Goal: Information Seeking & Learning: Learn about a topic

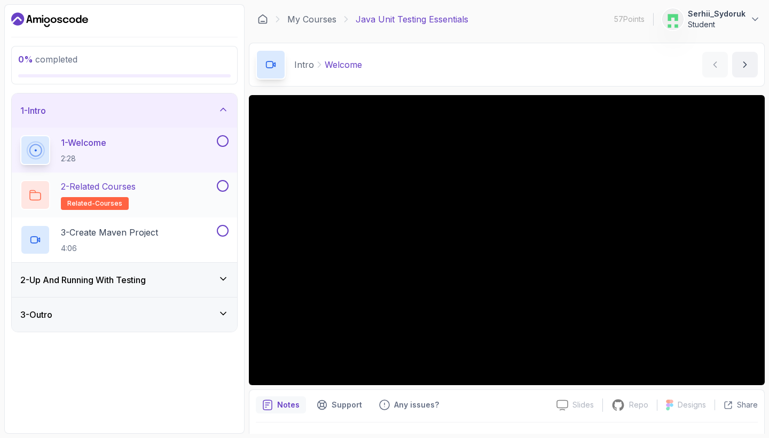
scroll to position [26, 0]
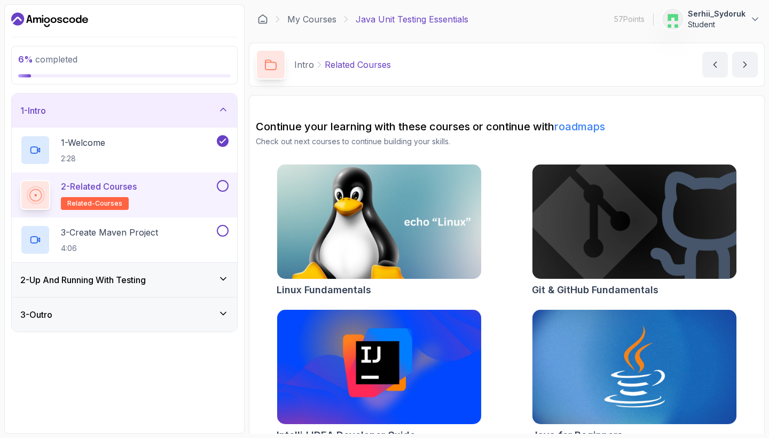
click at [399, 200] on img at bounding box center [379, 222] width 214 height 120
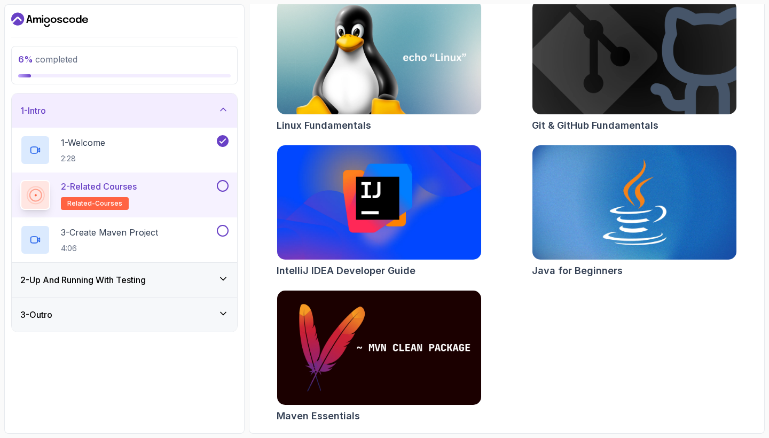
scroll to position [164, 0]
click at [611, 209] on img at bounding box center [634, 202] width 214 height 120
click at [223, 187] on button at bounding box center [223, 186] width 12 height 12
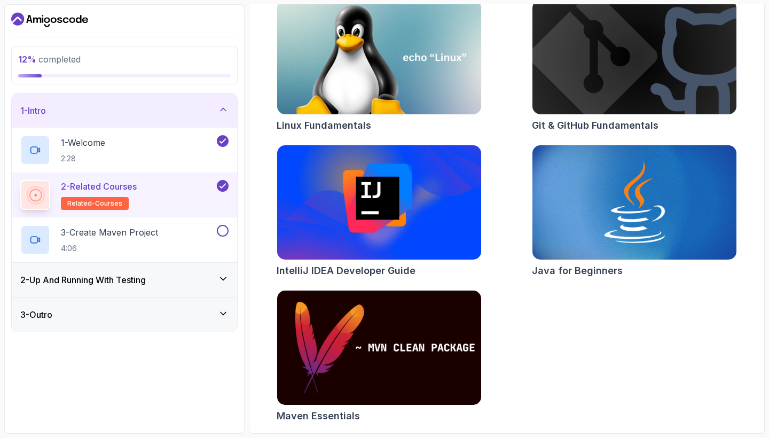
click at [341, 343] on img at bounding box center [379, 348] width 214 height 120
click at [178, 230] on div "3 - Create Maven Project 4:06" at bounding box center [117, 240] width 194 height 30
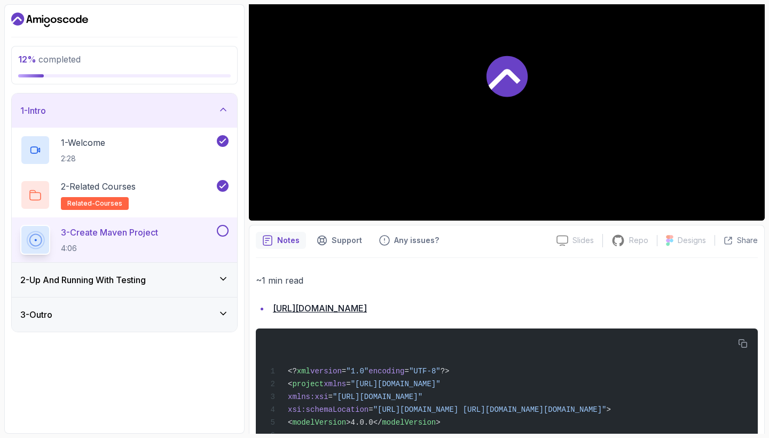
scroll to position [26, 0]
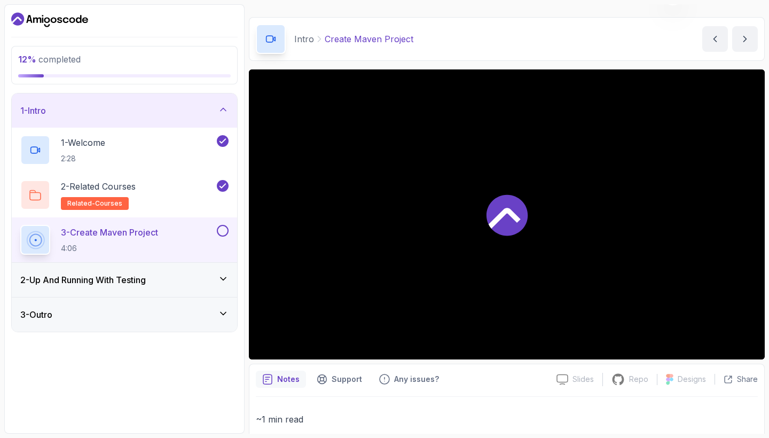
click at [221, 231] on button at bounding box center [223, 231] width 12 height 12
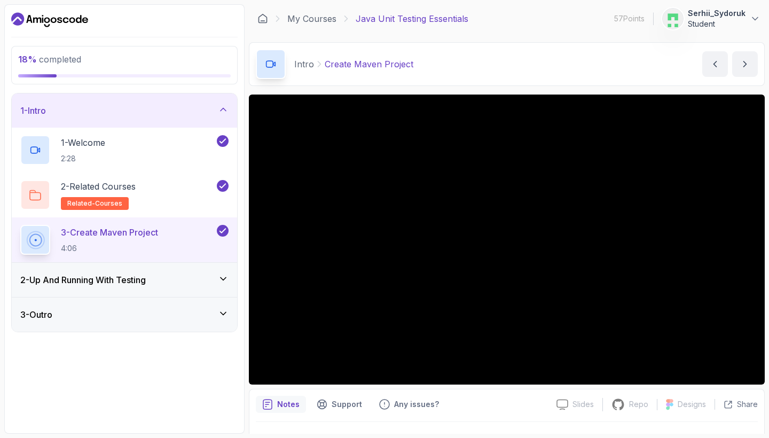
scroll to position [0, 0]
click at [218, 275] on icon at bounding box center [223, 278] width 11 height 11
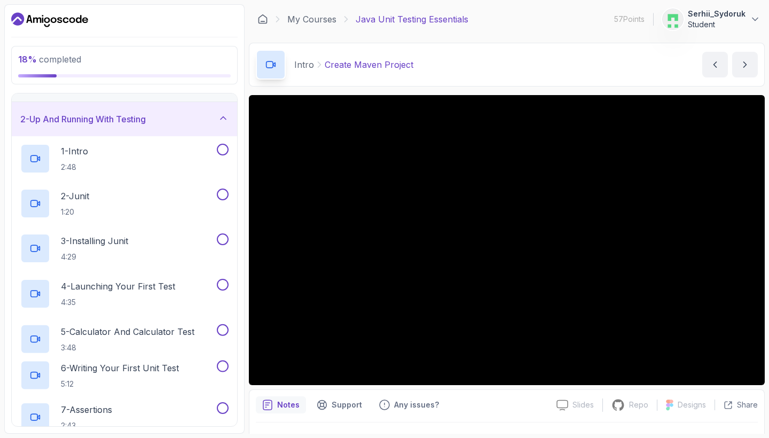
scroll to position [29, 0]
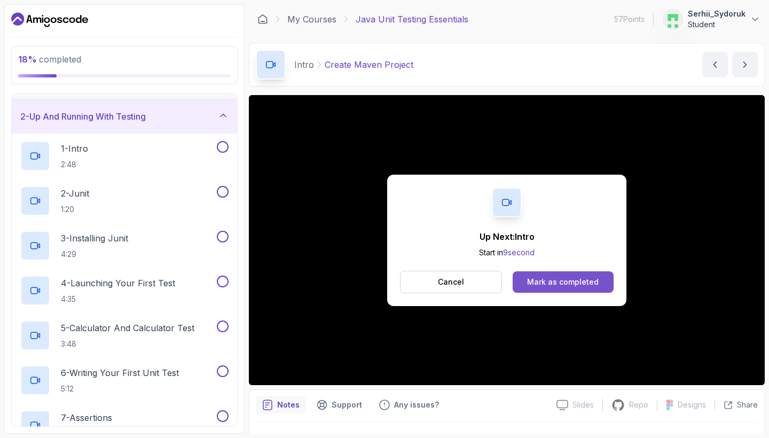
click at [533, 279] on div "Mark as completed" at bounding box center [563, 281] width 72 height 11
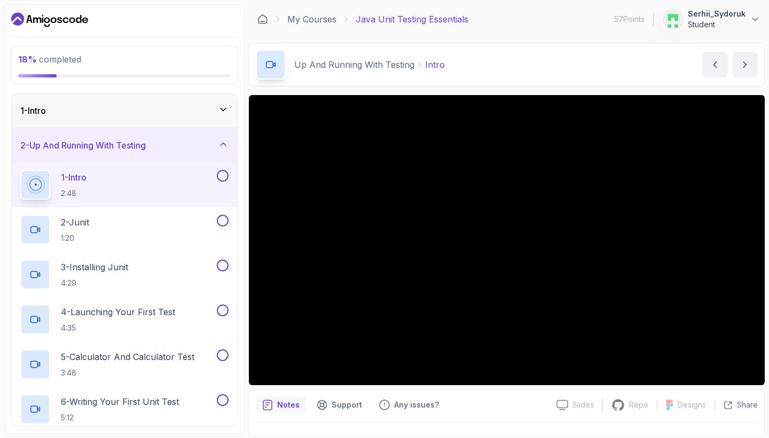
click at [204, 117] on div "1 - Intro" at bounding box center [124, 110] width 225 height 34
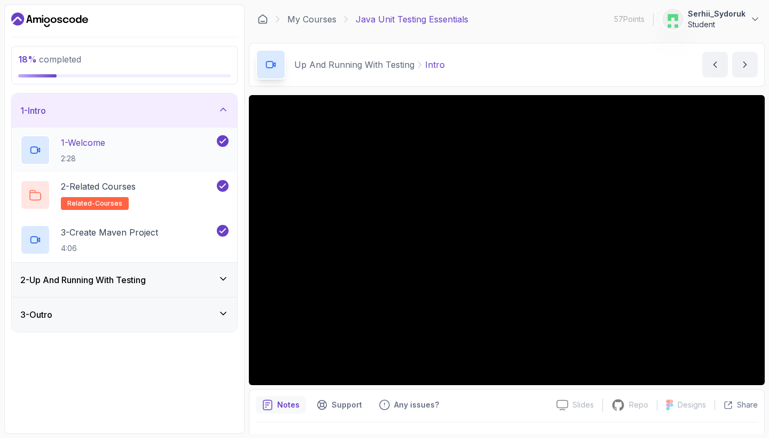
click at [163, 157] on div "1 - Welcome 2:28" at bounding box center [117, 150] width 194 height 30
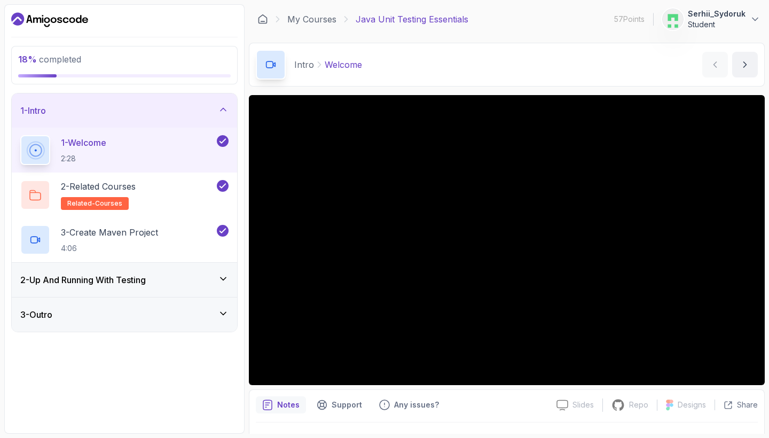
click at [154, 279] on div "2 - Up And Running With Testing" at bounding box center [124, 279] width 208 height 13
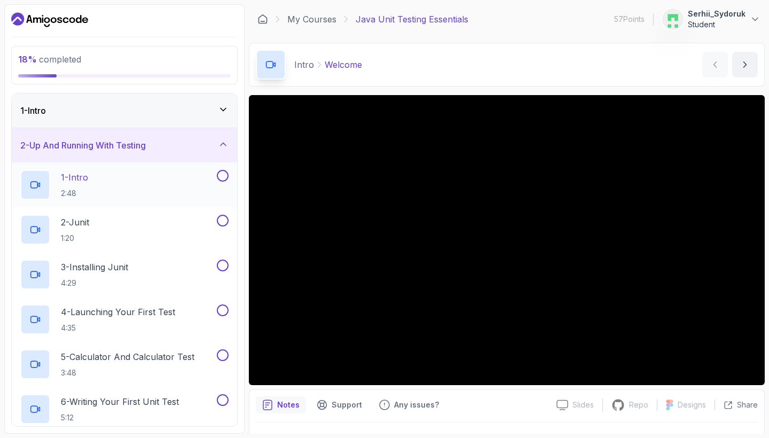
click at [152, 183] on div "1 - Intro 2:48" at bounding box center [117, 185] width 194 height 30
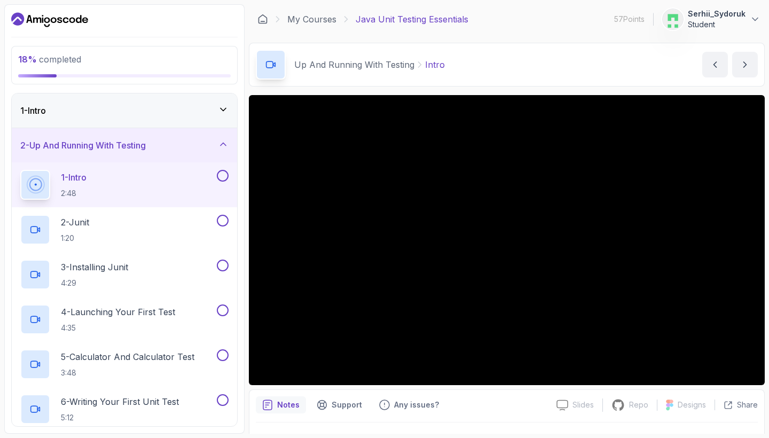
click at [220, 170] on button at bounding box center [223, 176] width 12 height 12
click at [208, 100] on div "1 - Intro" at bounding box center [124, 110] width 225 height 34
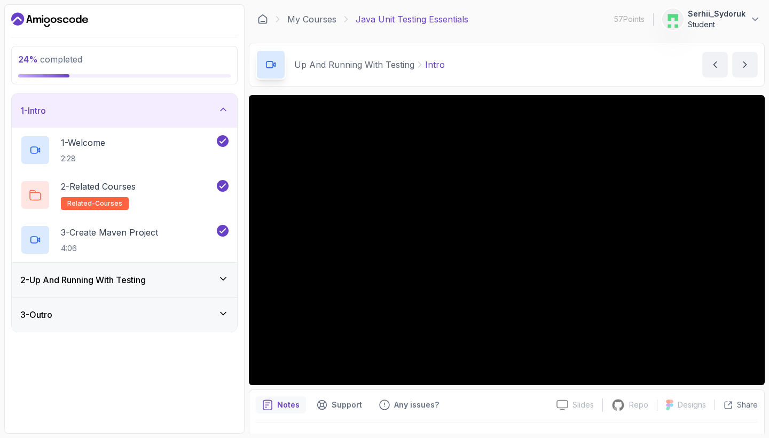
click at [219, 106] on icon at bounding box center [223, 109] width 11 height 11
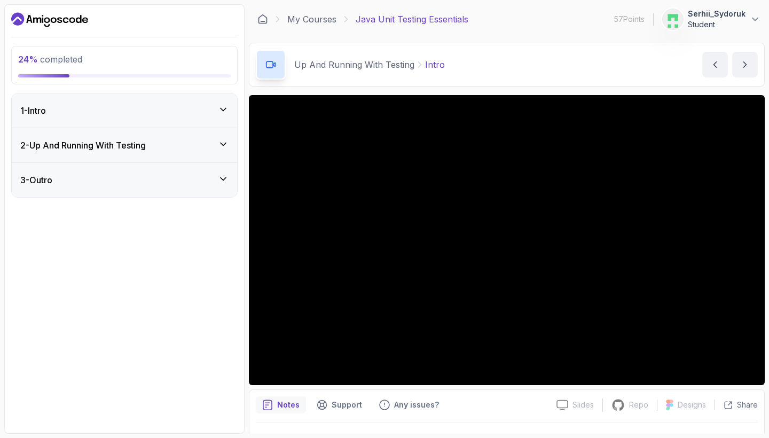
click at [218, 145] on div "2 - Up And Running With Testing" at bounding box center [124, 145] width 208 height 13
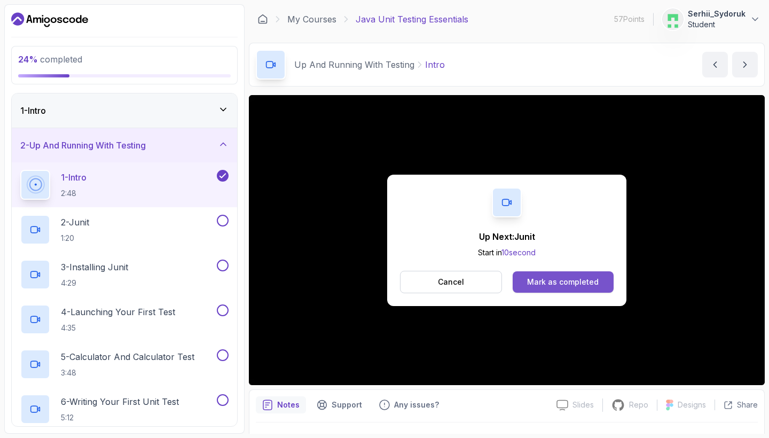
click at [566, 280] on div "Mark as completed" at bounding box center [563, 281] width 72 height 11
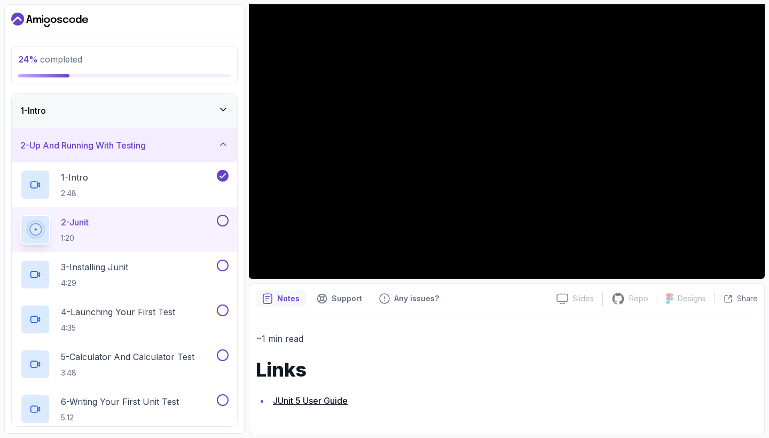
click at [321, 397] on link "JUnit 5 User Guide" at bounding box center [310, 400] width 75 height 11
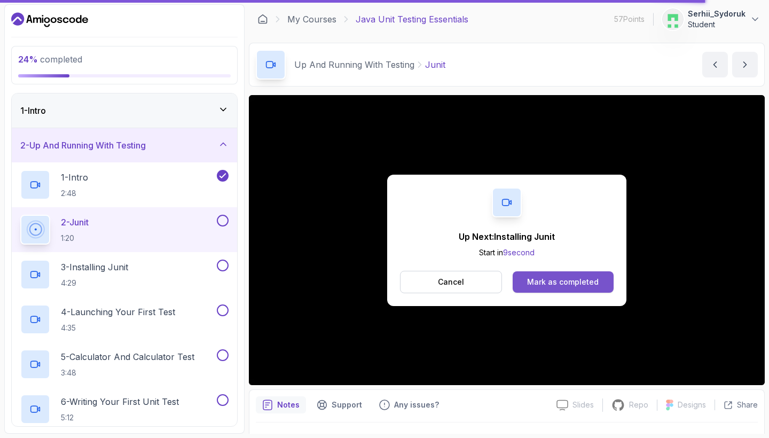
click at [572, 287] on button "Mark as completed" at bounding box center [562, 281] width 101 height 21
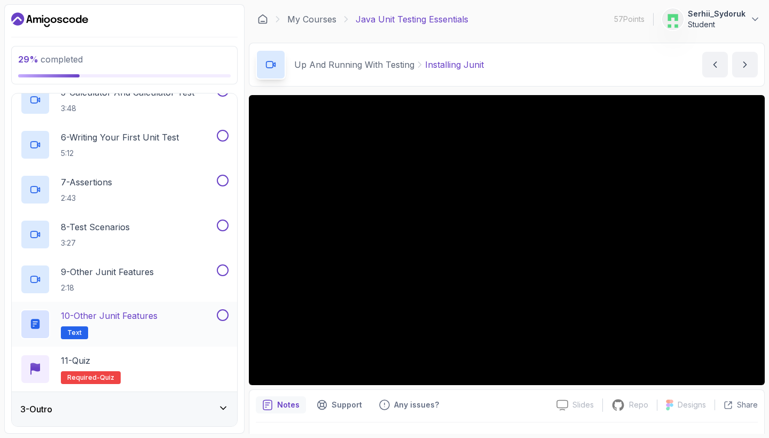
scroll to position [264, 0]
click at [68, 422] on div "3 - Outro" at bounding box center [124, 409] width 225 height 34
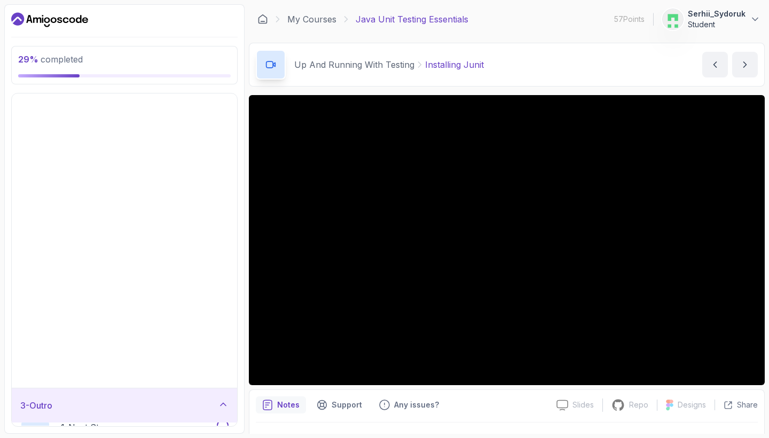
scroll to position [0, 0]
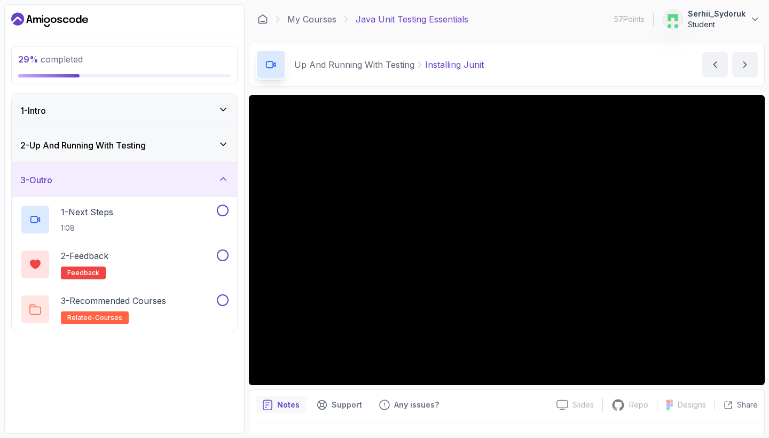
click at [146, 147] on h3 "2 - Up And Running With Testing" at bounding box center [82, 145] width 125 height 13
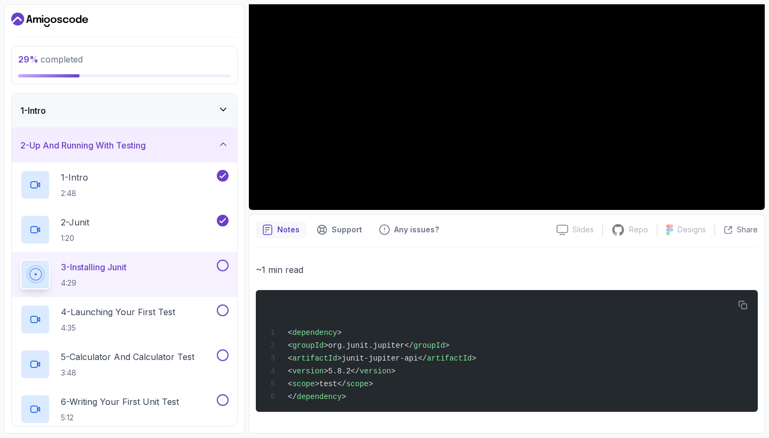
scroll to position [178, 0]
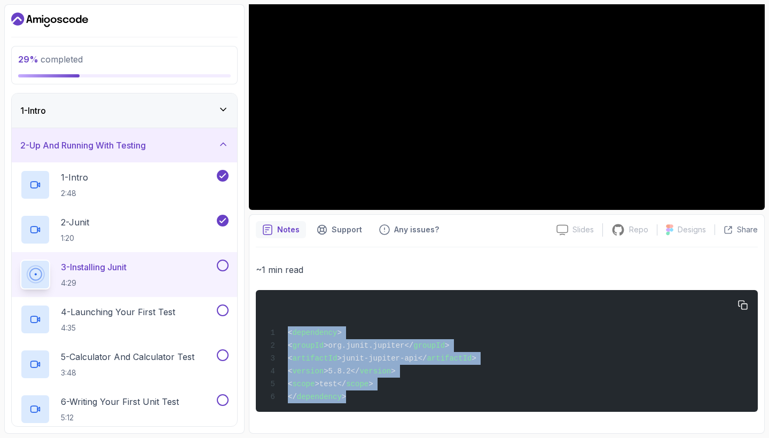
drag, startPoint x: 288, startPoint y: 331, endPoint x: 385, endPoint y: 394, distance: 115.9
click at [385, 394] on div "< dependency > < groupId >org.junit.jupiter</ groupId > < artifactId >junit-jup…" at bounding box center [506, 350] width 485 height 109
copy code "< dependency > < groupId >org.junit.jupiter</ groupId > < artifactId >junit-jup…"
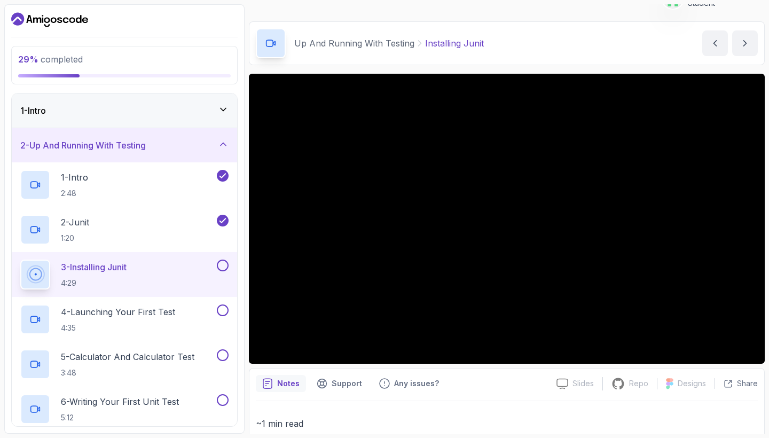
scroll to position [21, 0]
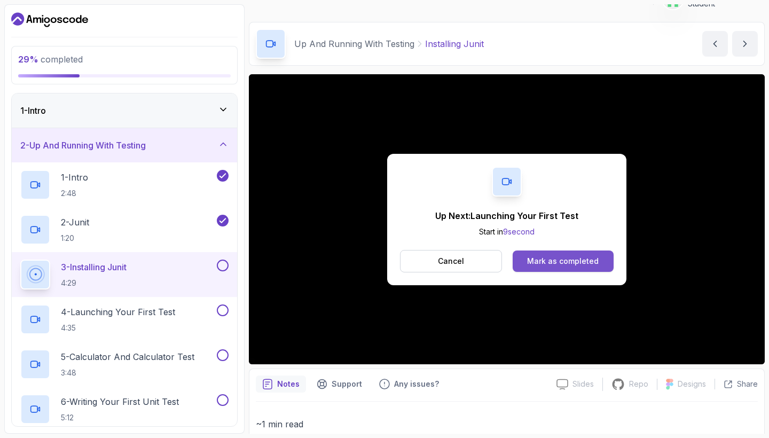
click at [596, 250] on button "Mark as completed" at bounding box center [562, 260] width 101 height 21
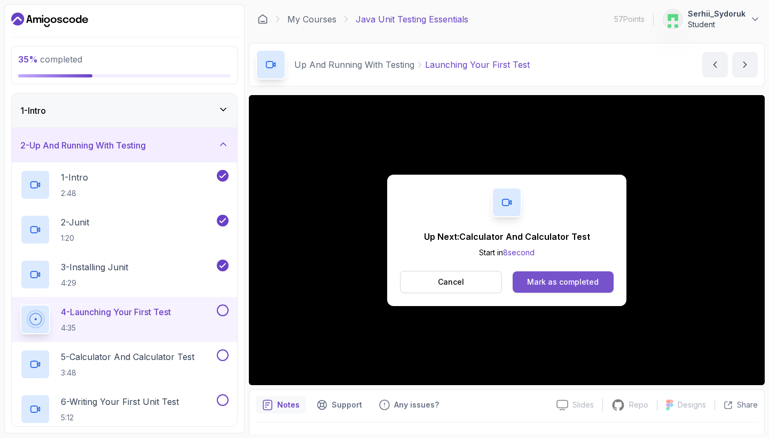
click at [573, 276] on div "Mark as completed" at bounding box center [563, 281] width 72 height 11
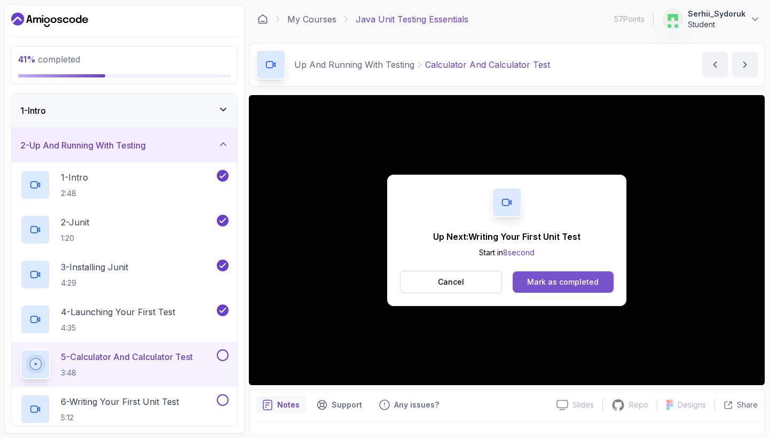
click at [537, 287] on button "Mark as completed" at bounding box center [562, 281] width 101 height 21
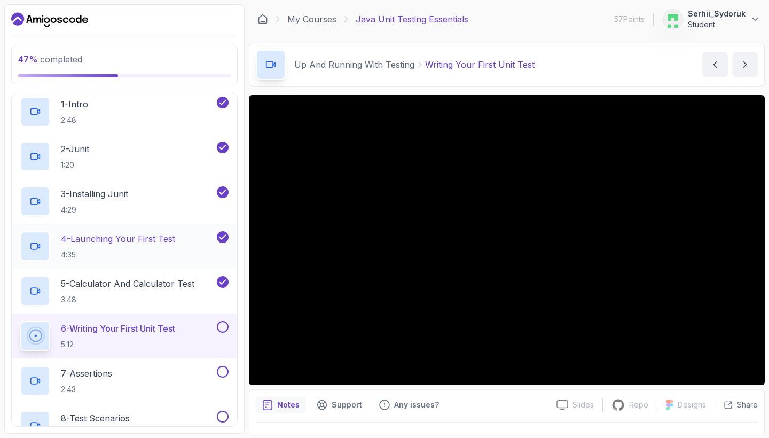
scroll to position [97, 0]
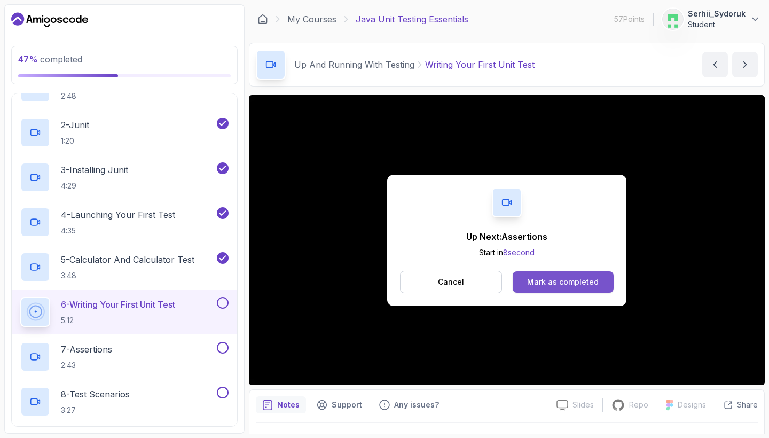
click at [542, 279] on div "Mark as completed" at bounding box center [563, 281] width 72 height 11
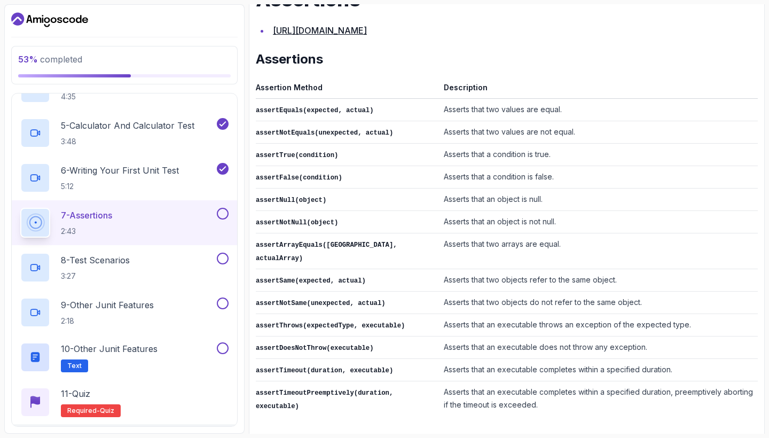
scroll to position [472, 0]
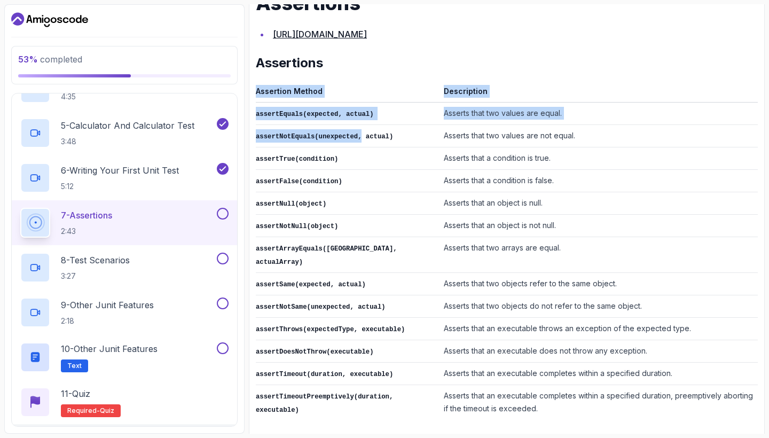
drag, startPoint x: 253, startPoint y: 135, endPoint x: 364, endPoint y: 135, distance: 111.0
click at [364, 135] on div "Notes Support Any issues? Slides Slides not available Repo Repository not avail…" at bounding box center [507, 179] width 516 height 525
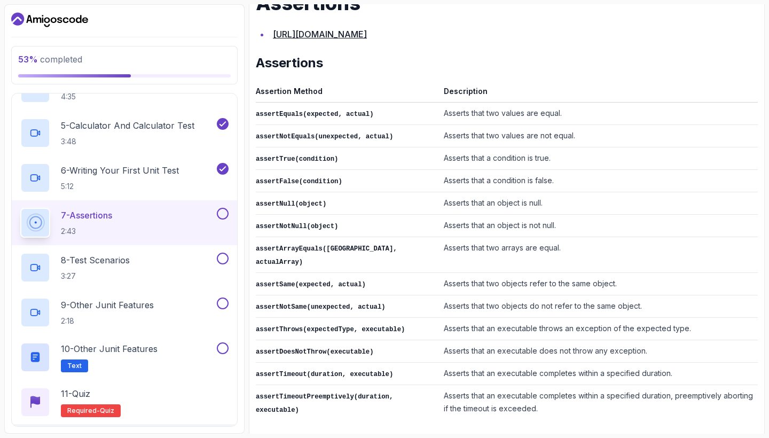
click at [361, 151] on td "assertTrue(condition)" at bounding box center [348, 158] width 184 height 22
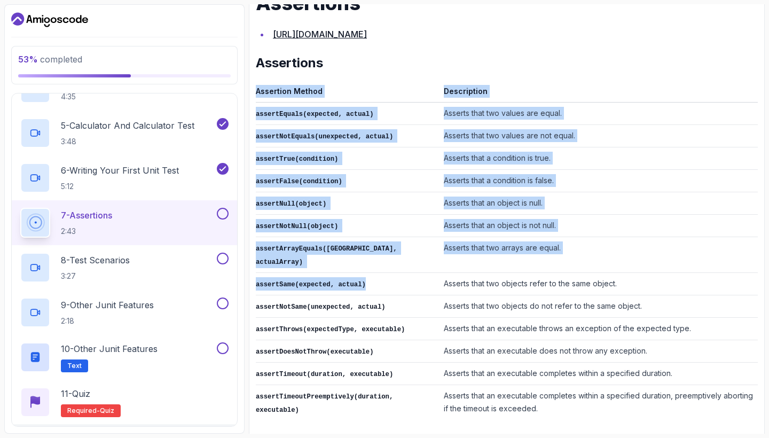
drag, startPoint x: 254, startPoint y: 280, endPoint x: 379, endPoint y: 281, distance: 124.9
click at [379, 281] on div "Notes Support Any issues? Slides Slides not available Repo Repository not avail…" at bounding box center [507, 179] width 516 height 525
click at [379, 281] on td "assertSame(expected, actual)" at bounding box center [348, 284] width 184 height 22
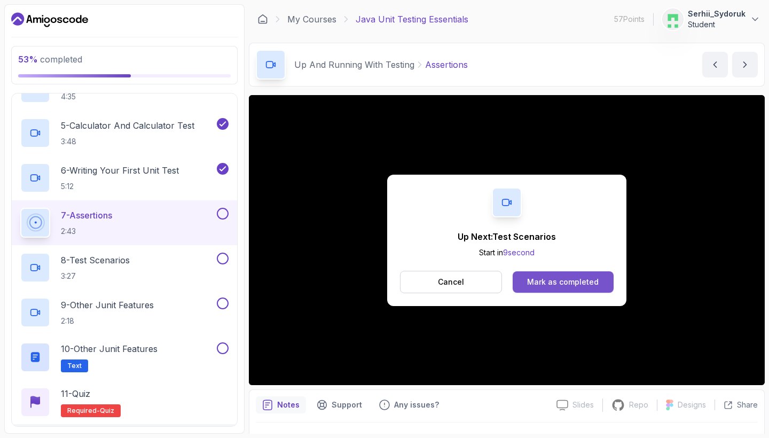
click at [551, 287] on button "Mark as completed" at bounding box center [562, 281] width 101 height 21
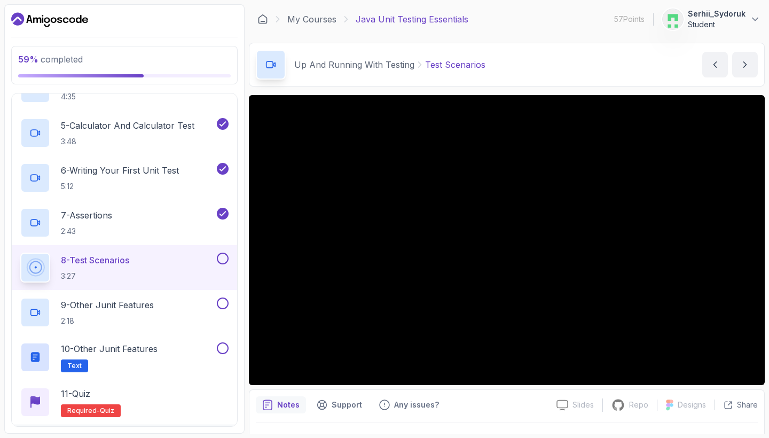
click at [224, 260] on button at bounding box center [223, 258] width 12 height 12
click at [163, 300] on div "9 - Other Junit Features 2:18" at bounding box center [117, 312] width 194 height 30
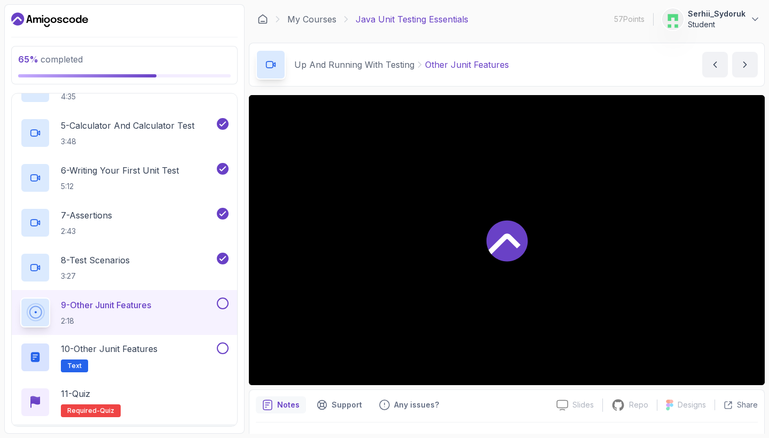
click at [487, 243] on icon at bounding box center [506, 240] width 41 height 41
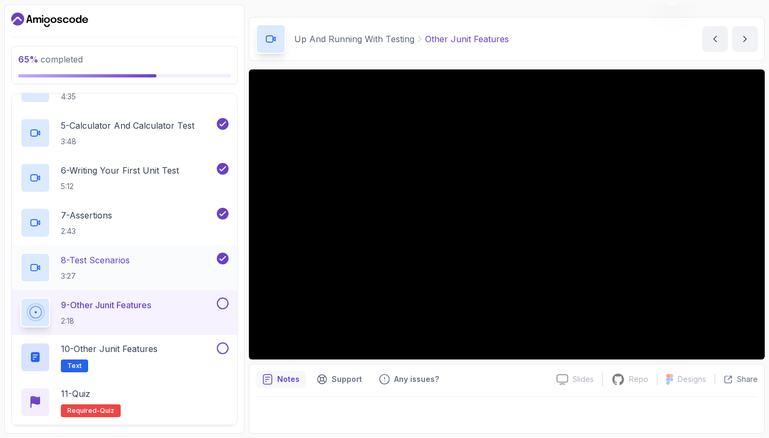
scroll to position [26, 0]
click at [130, 260] on p "8 - Test Scenarios" at bounding box center [95, 260] width 69 height 13
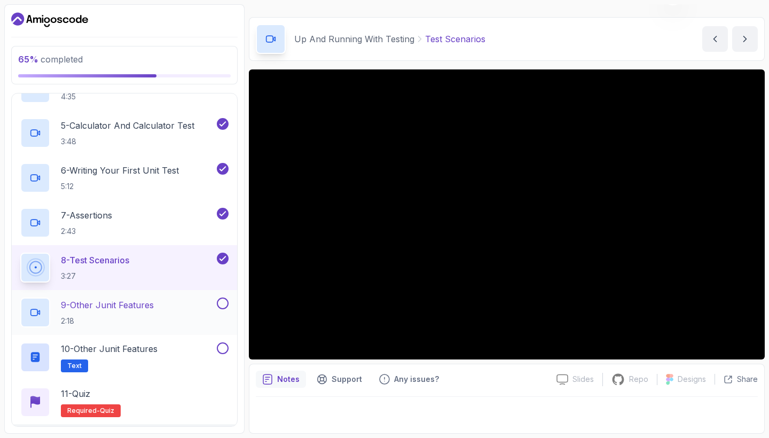
click at [162, 304] on div "9 - Other Junit Features 2:18" at bounding box center [117, 312] width 194 height 30
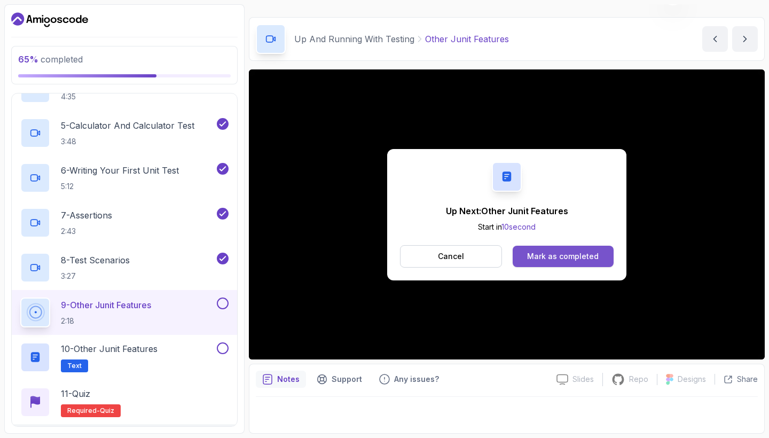
click at [521, 266] on button "Mark as completed" at bounding box center [562, 256] width 101 height 21
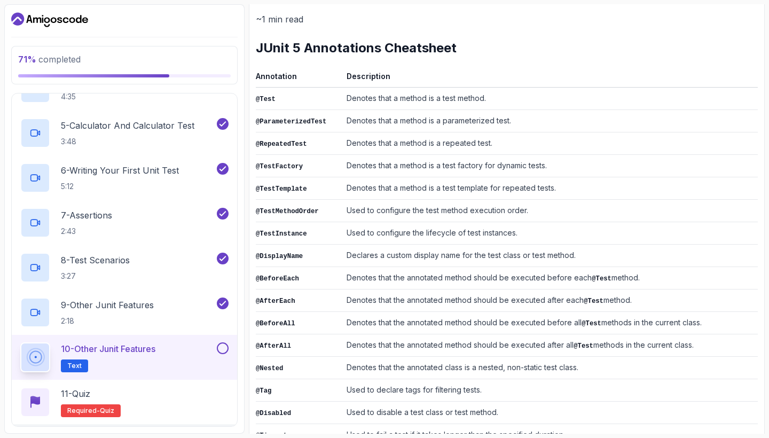
scroll to position [140, 0]
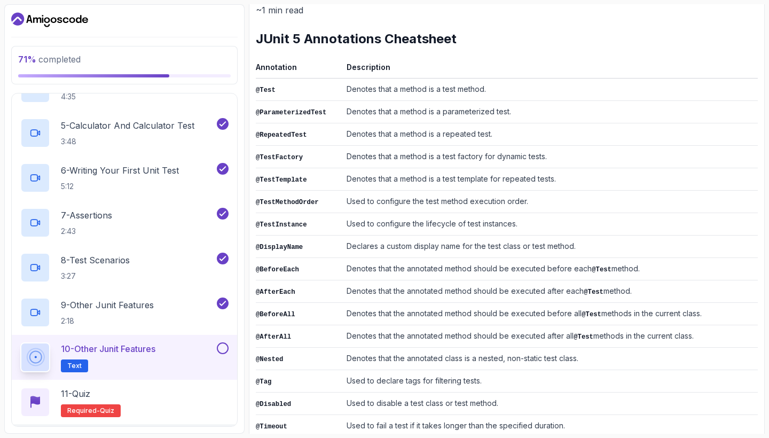
drag, startPoint x: 257, startPoint y: 265, endPoint x: 509, endPoint y: 264, distance: 251.4
click at [507, 267] on tr "@BeforeEach Denotes that the annotated method should be executed before each @T…" at bounding box center [507, 269] width 502 height 22
click at [509, 264] on td "Denotes that the annotated method should be executed before each @Test method." at bounding box center [549, 269] width 415 height 22
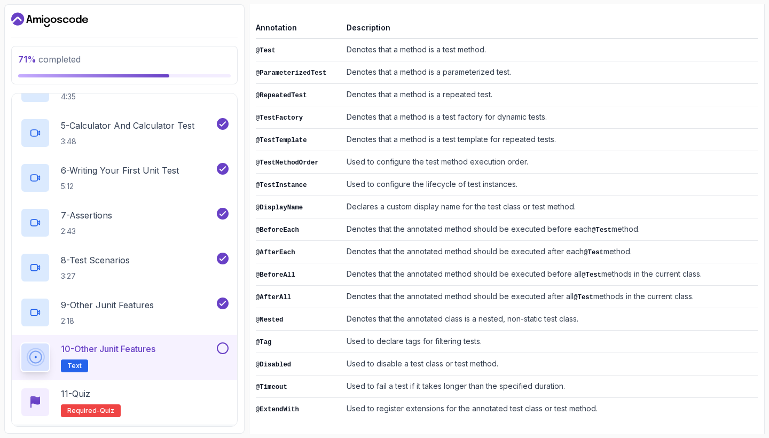
scroll to position [179, 0]
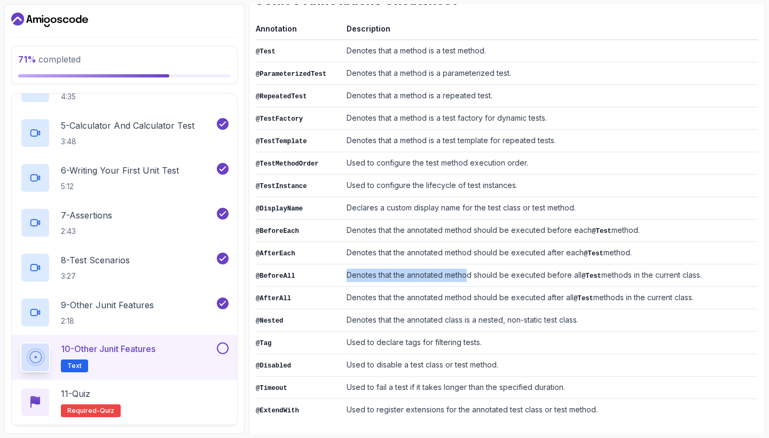
drag, startPoint x: 346, startPoint y: 270, endPoint x: 469, endPoint y: 270, distance: 122.8
click at [469, 270] on td "Denotes that the annotated method should be executed before all @Test methods i…" at bounding box center [549, 275] width 415 height 22
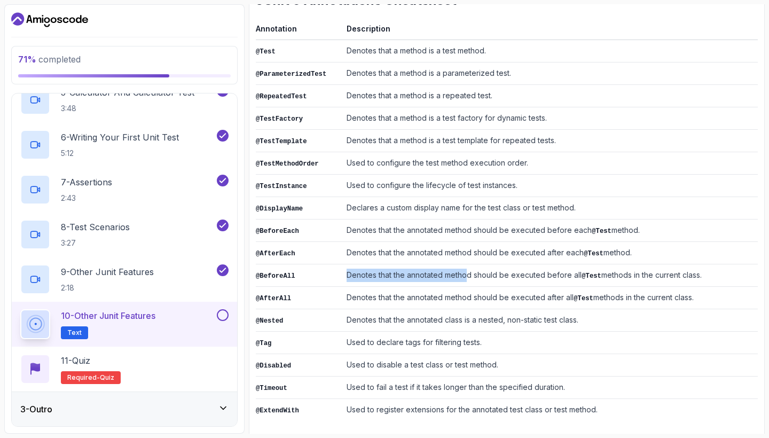
scroll to position [264, 0]
click at [221, 315] on button at bounding box center [223, 315] width 12 height 12
click at [90, 360] on p "11 - Quiz" at bounding box center [75, 360] width 29 height 13
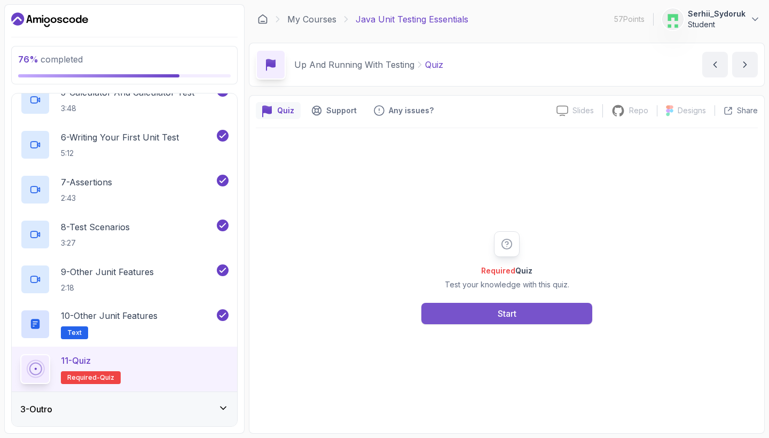
click at [452, 312] on button "Start" at bounding box center [506, 313] width 171 height 21
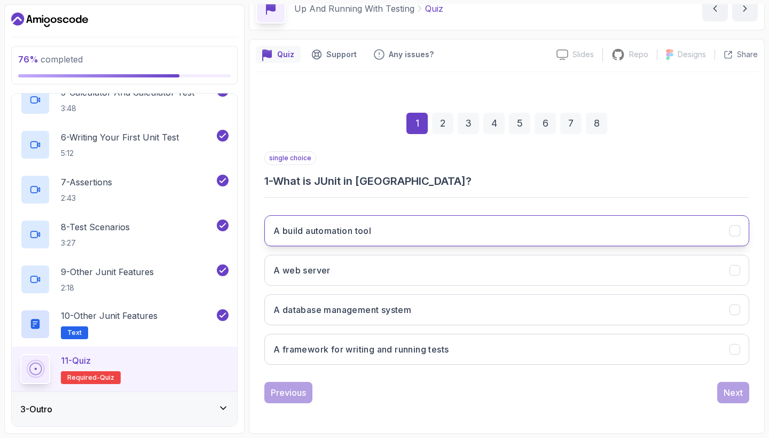
scroll to position [56, 0]
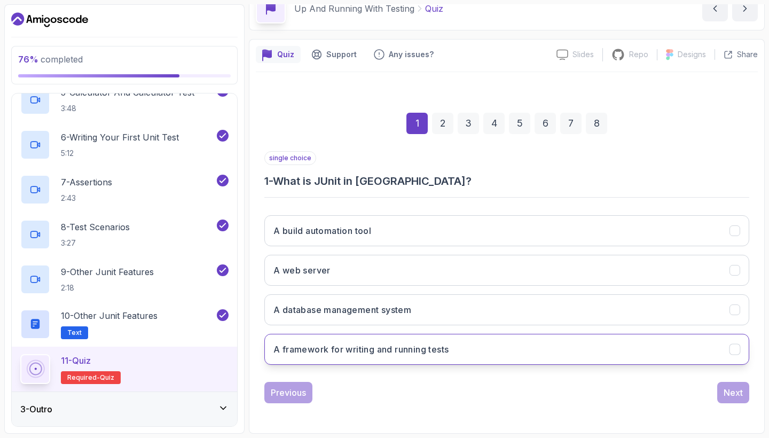
click at [377, 346] on h3 "A framework for writing and running tests" at bounding box center [360, 349] width 175 height 13
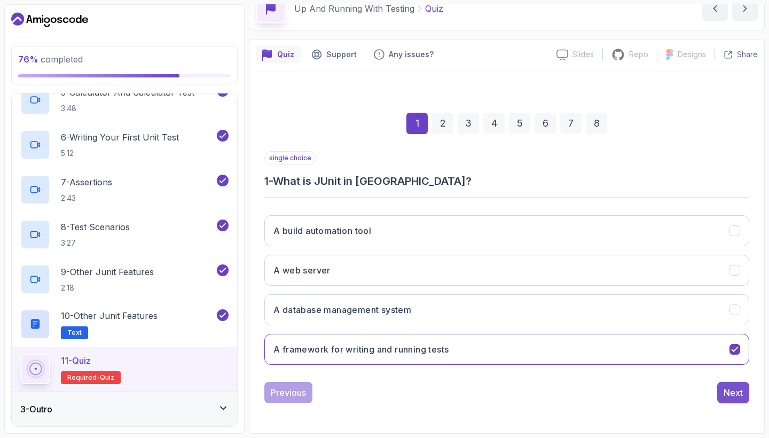
click at [738, 389] on div "Next" at bounding box center [732, 392] width 19 height 13
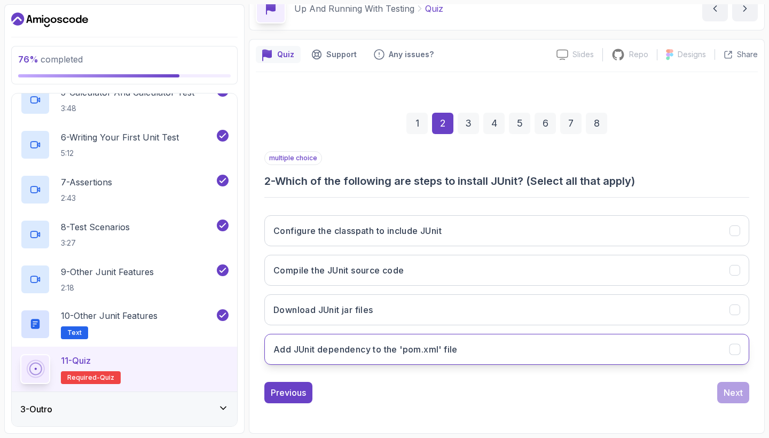
click at [405, 355] on button "Add JUnit dependency to the 'pom.xml' file" at bounding box center [506, 349] width 485 height 31
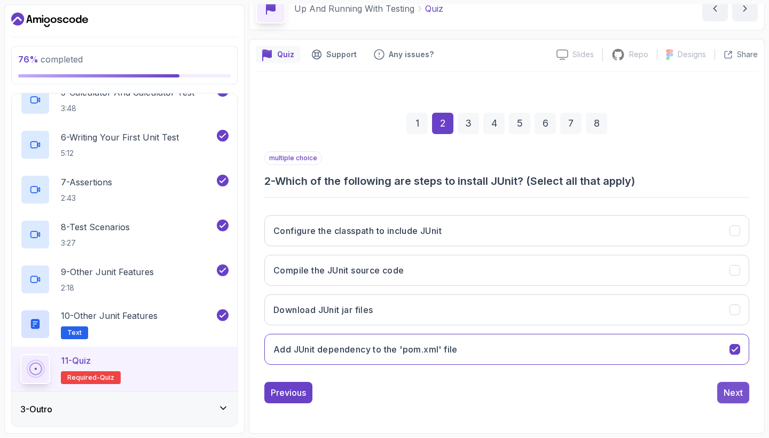
click at [731, 398] on div "Next" at bounding box center [732, 392] width 19 height 13
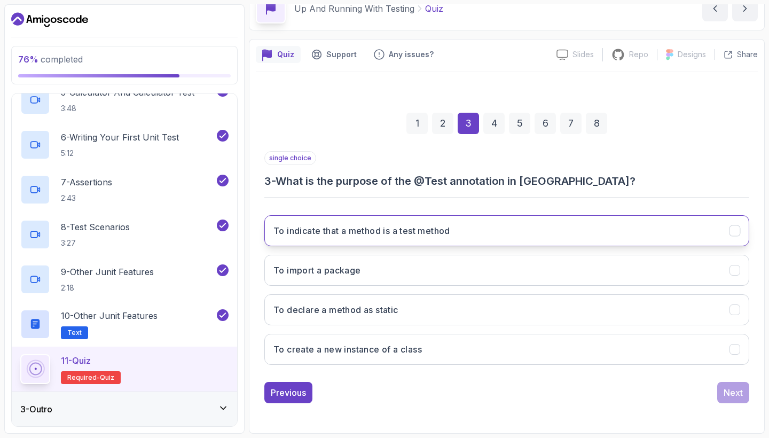
click at [394, 231] on h3 "To indicate that a method is a test method" at bounding box center [361, 230] width 177 height 13
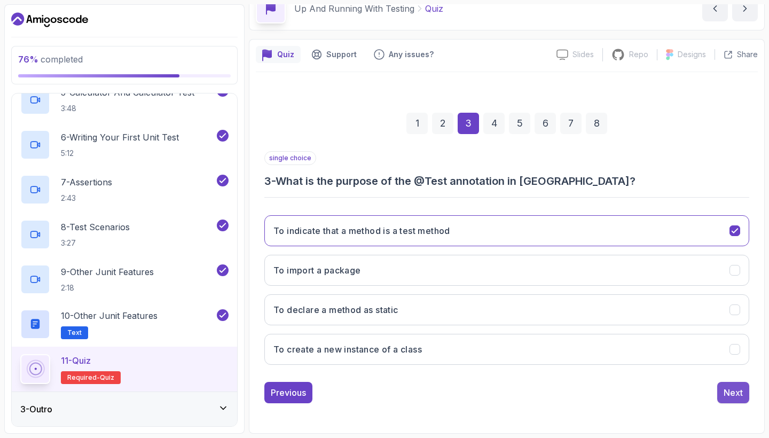
click at [744, 393] on button "Next" at bounding box center [733, 392] width 32 height 21
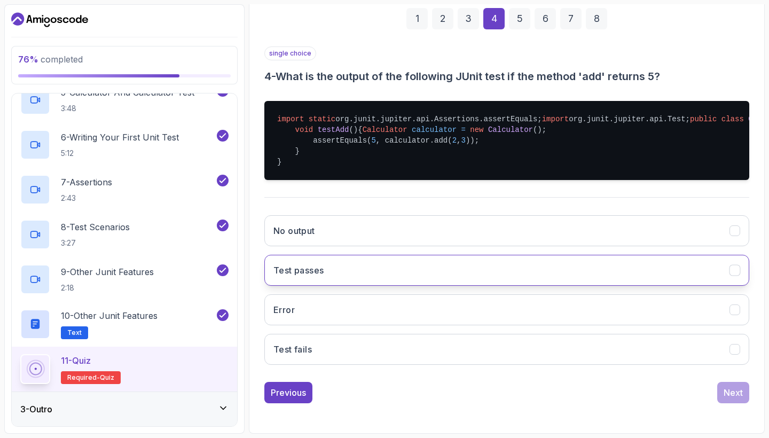
scroll to position [182, 0]
click at [336, 286] on button "Test passes" at bounding box center [506, 270] width 485 height 31
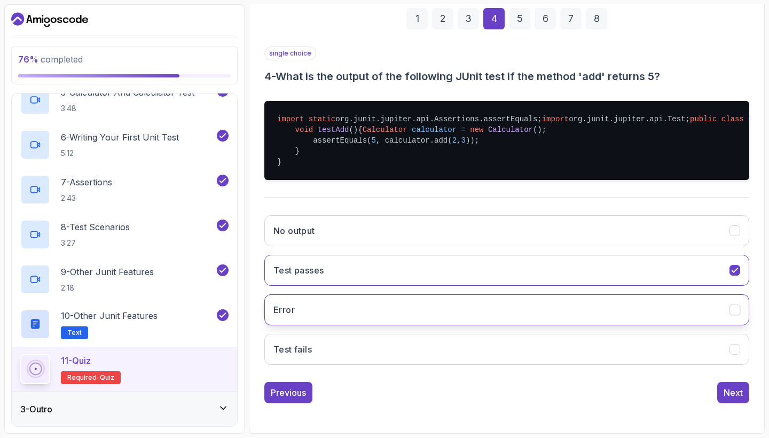
scroll to position [195, 0]
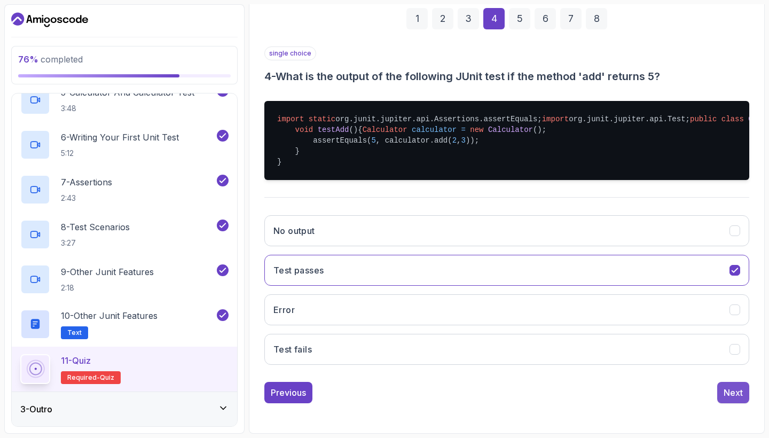
click at [741, 399] on div "Next" at bounding box center [732, 392] width 19 height 13
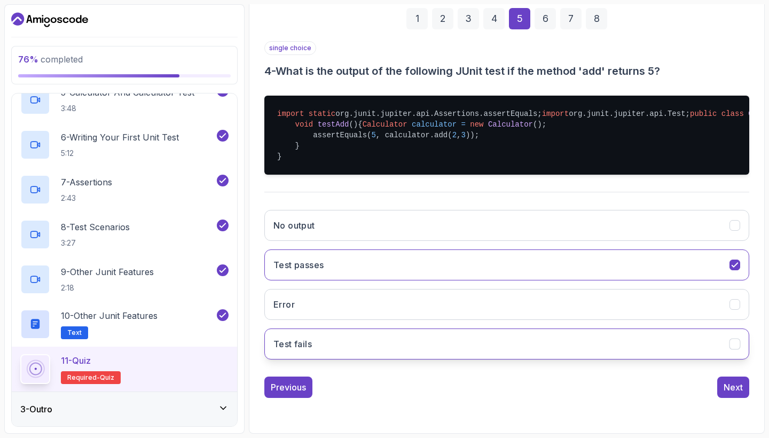
scroll to position [56, 0]
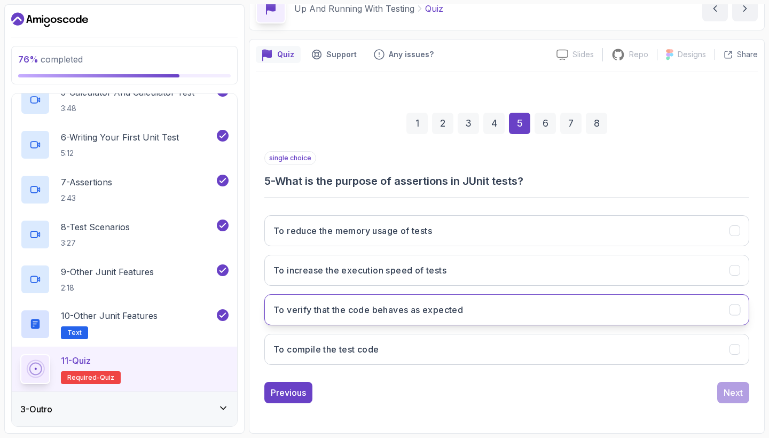
click at [388, 320] on button "To verify that the code behaves as expected" at bounding box center [506, 309] width 485 height 31
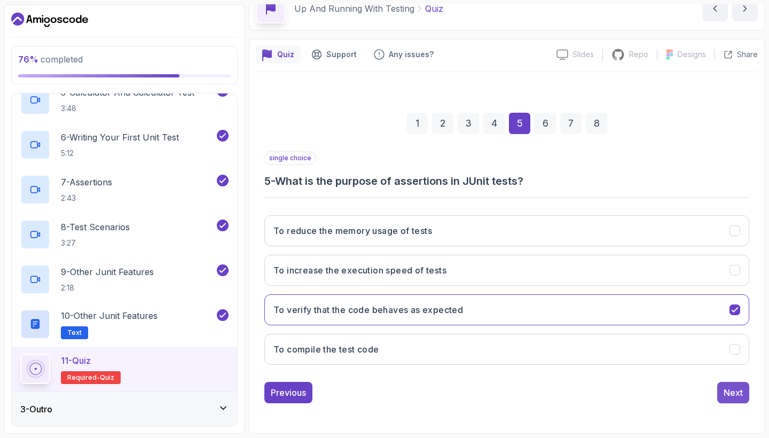
click at [731, 393] on div "Next" at bounding box center [732, 392] width 19 height 13
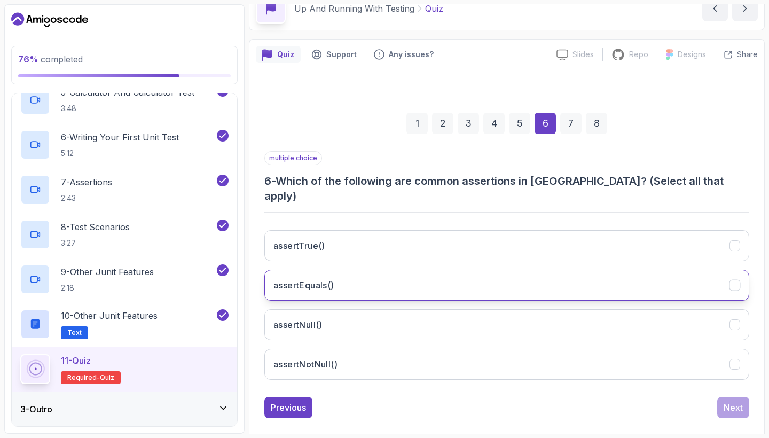
click at [317, 278] on button "assertEquals()" at bounding box center [506, 285] width 485 height 31
click at [724, 401] on div "Next" at bounding box center [732, 407] width 19 height 13
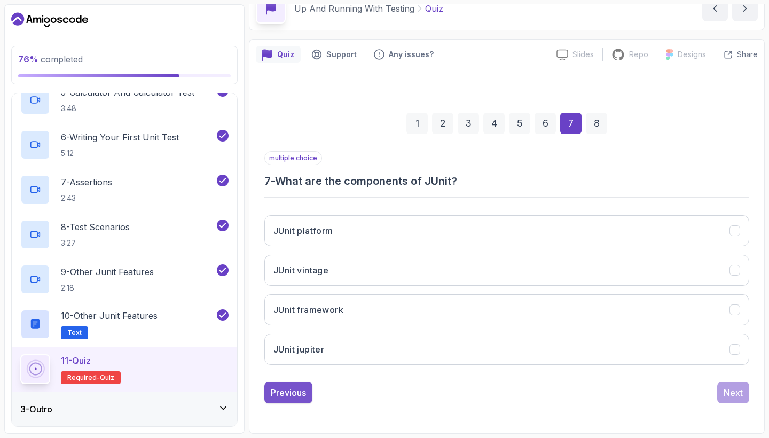
click at [284, 398] on div "Previous" at bounding box center [288, 392] width 35 height 13
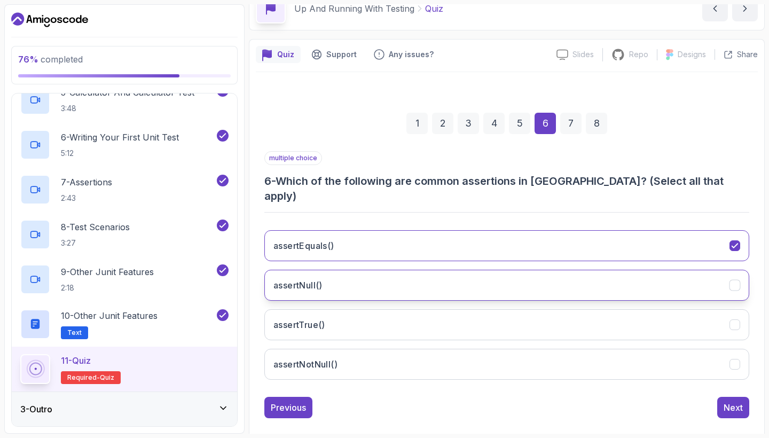
click at [740, 270] on button "assertNull()" at bounding box center [506, 285] width 485 height 31
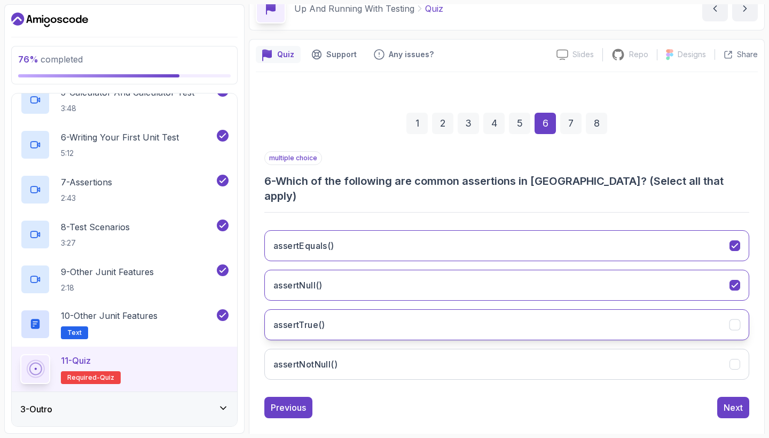
click at [734, 320] on icon "assertTrue()" at bounding box center [735, 325] width 10 height 10
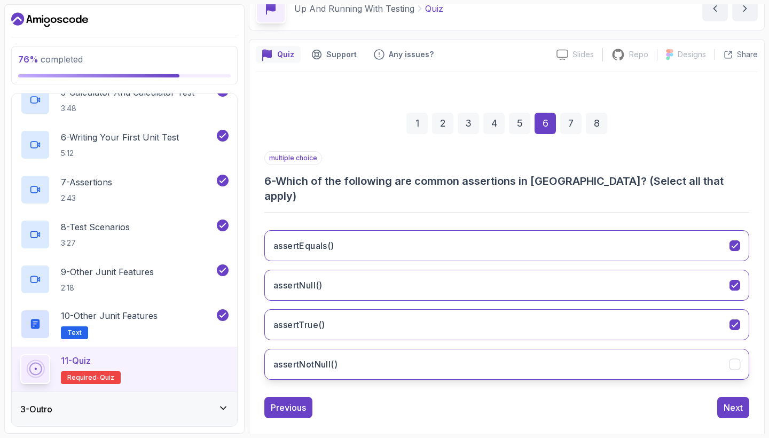
click at [733, 349] on button "assertNotNull()" at bounding box center [506, 364] width 485 height 31
click at [733, 397] on button "Next" at bounding box center [733, 407] width 32 height 21
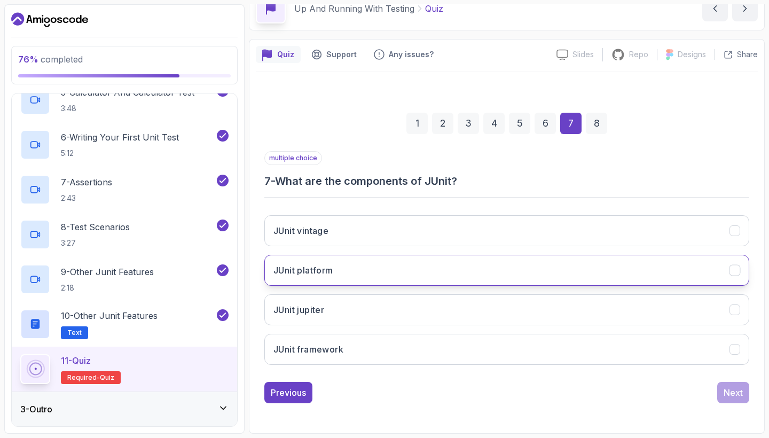
click at [376, 263] on button "JUnit platform" at bounding box center [506, 270] width 485 height 31
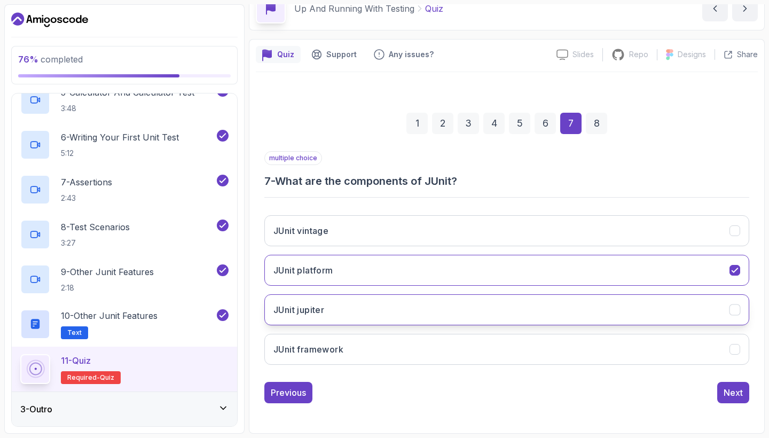
click at [375, 301] on button "JUnit jupiter" at bounding box center [506, 309] width 485 height 31
click at [735, 391] on div "Next" at bounding box center [732, 392] width 19 height 13
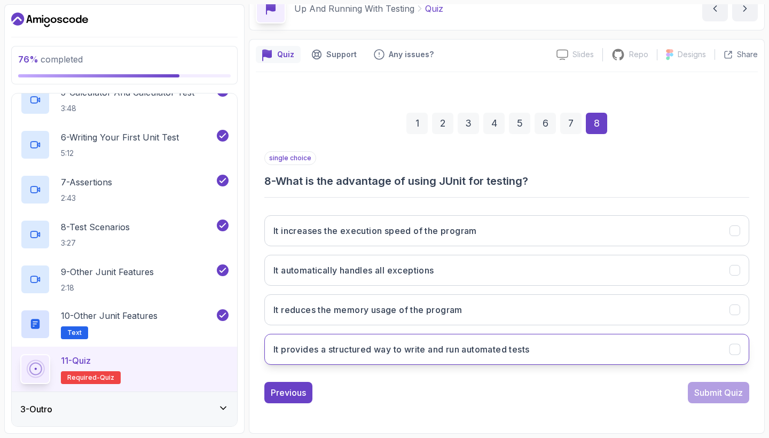
click at [480, 352] on h3 "It provides a structured way to write and run automated tests" at bounding box center [401, 349] width 256 height 13
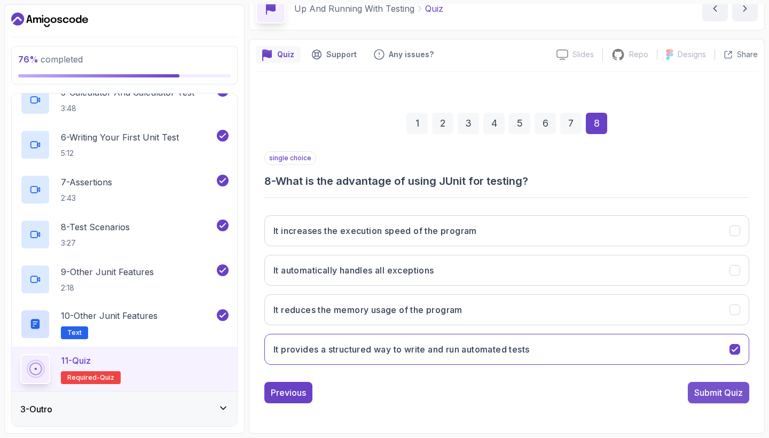
click at [704, 399] on button "Submit Quiz" at bounding box center [717, 392] width 61 height 21
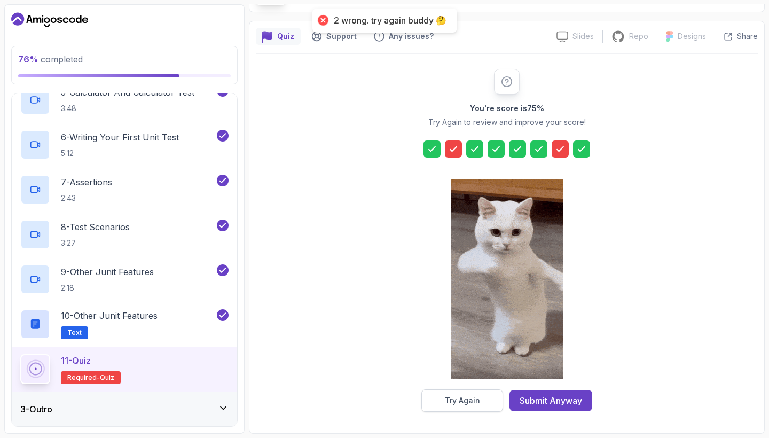
click at [485, 397] on button "Try Again" at bounding box center [462, 400] width 82 height 22
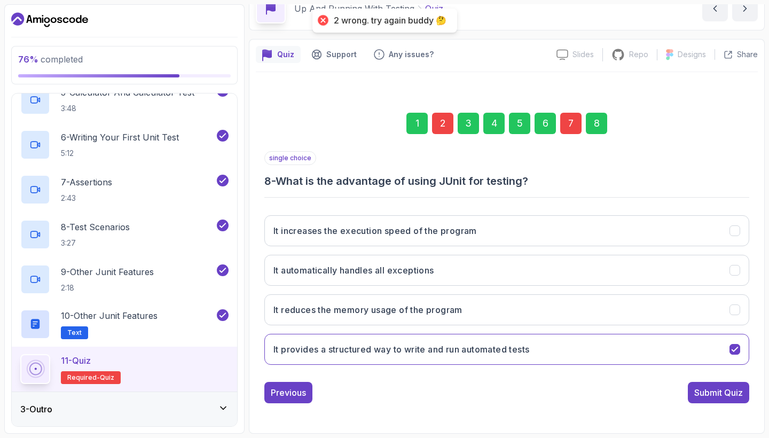
click at [439, 124] on div "2" at bounding box center [442, 123] width 21 height 21
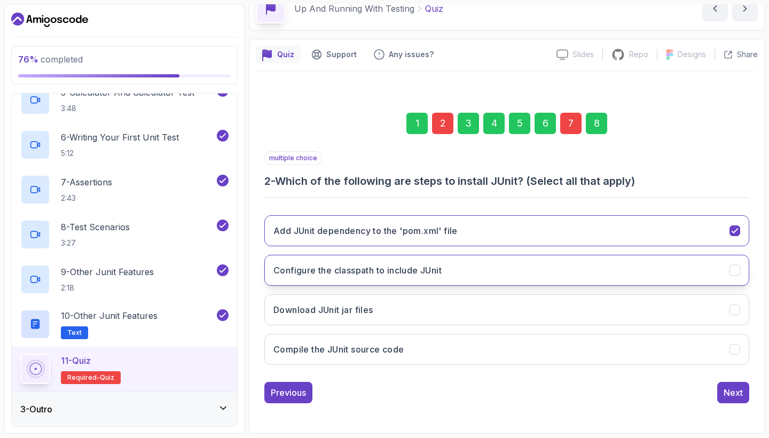
click at [377, 274] on h3 "Configure the classpath to include JUnit" at bounding box center [357, 270] width 168 height 13
click at [727, 397] on div "Next" at bounding box center [732, 392] width 19 height 13
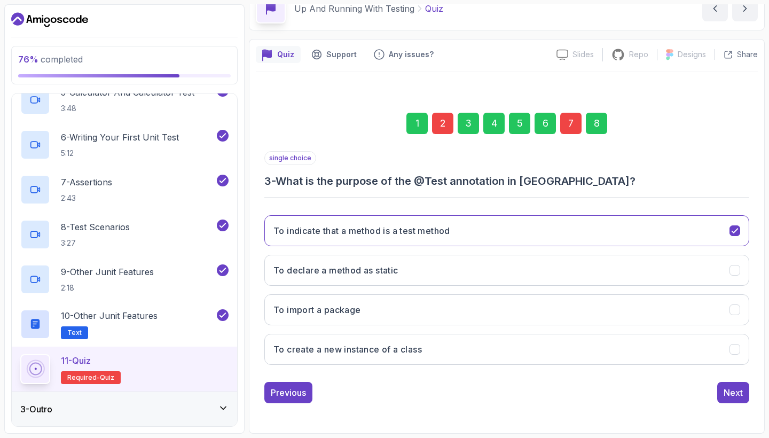
click at [572, 125] on div "7" at bounding box center [570, 123] width 21 height 21
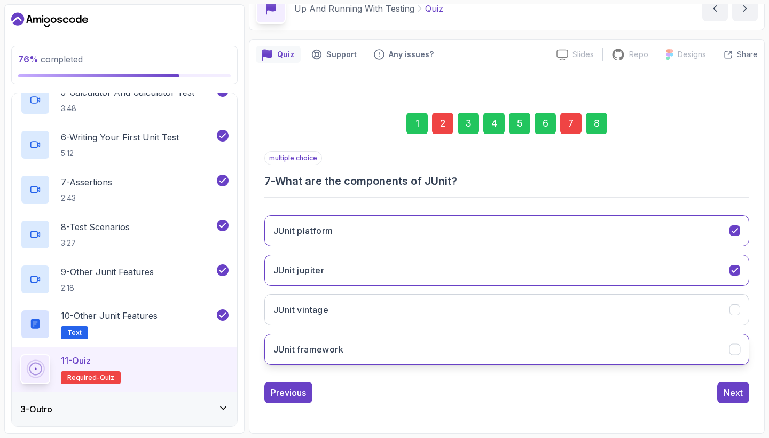
click at [357, 350] on button "JUnit framework" at bounding box center [506, 349] width 485 height 31
click at [743, 394] on button "Next" at bounding box center [733, 392] width 32 height 21
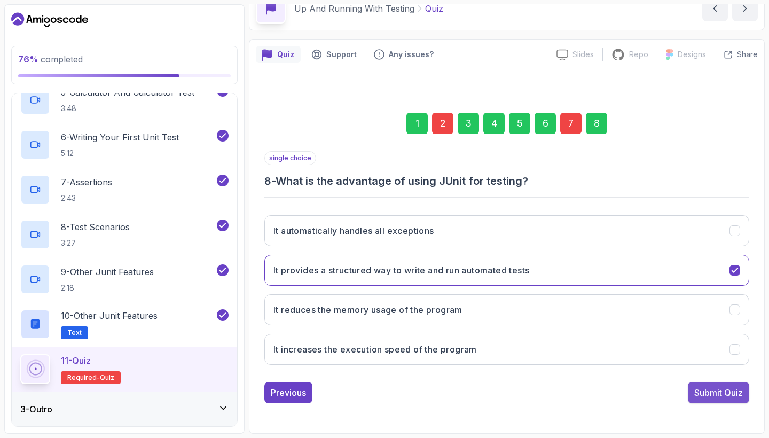
click at [741, 395] on div "Submit Quiz" at bounding box center [718, 392] width 49 height 13
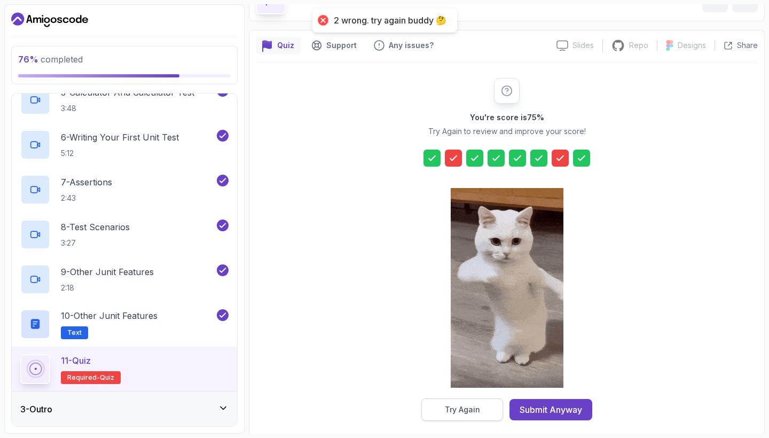
click at [474, 401] on button "Try Again" at bounding box center [462, 409] width 82 height 22
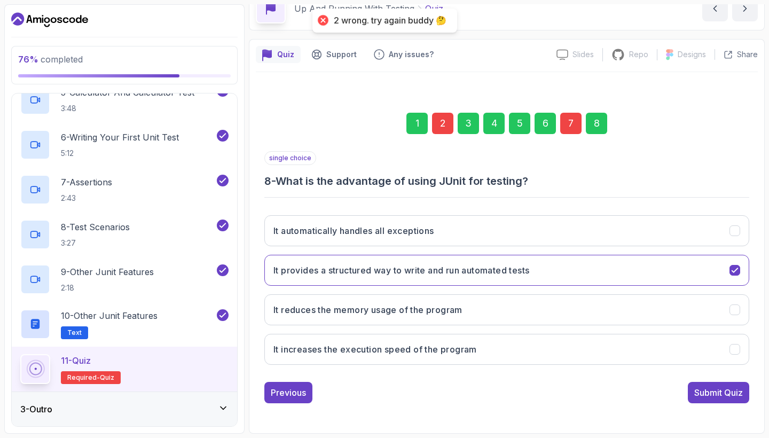
click at [443, 128] on div "2" at bounding box center [442, 123] width 21 height 21
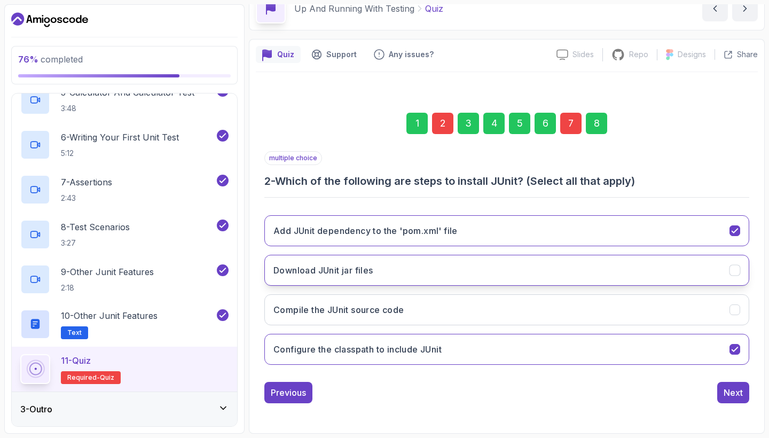
click at [454, 276] on button "Download JUnit jar files" at bounding box center [506, 270] width 485 height 31
click at [737, 386] on div "Next" at bounding box center [732, 392] width 19 height 13
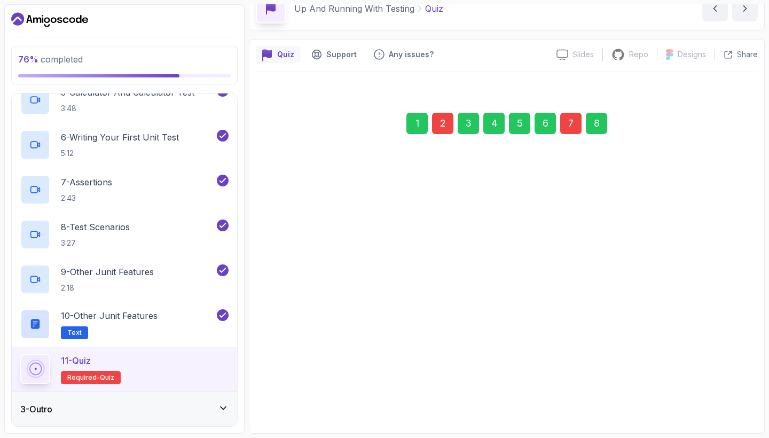
click at [573, 121] on div "7" at bounding box center [570, 123] width 21 height 21
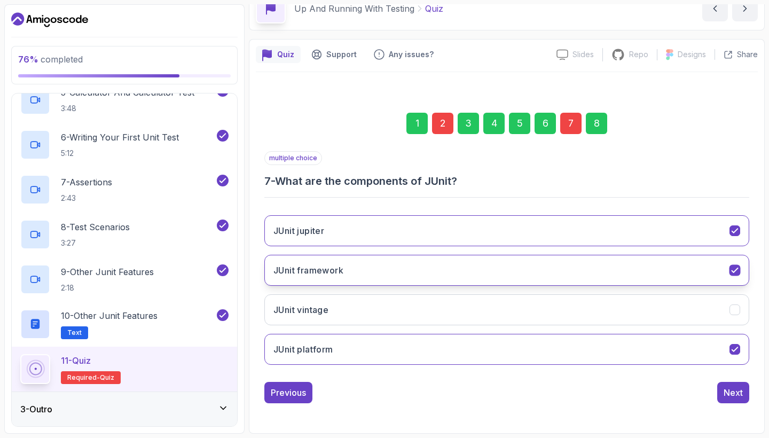
click at [741, 271] on button "JUnit framework" at bounding box center [506, 270] width 485 height 31
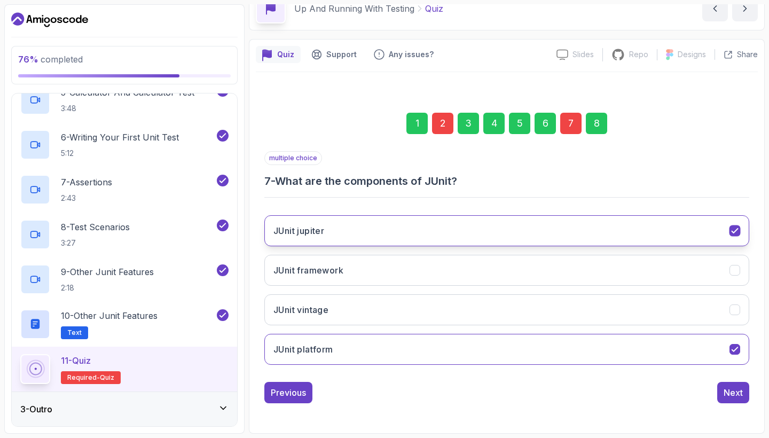
click at [739, 242] on button "JUnit jupiter" at bounding box center [506, 230] width 485 height 31
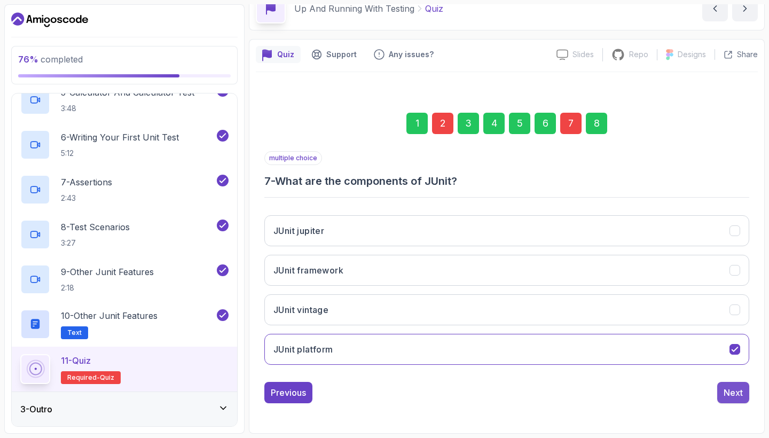
click at [724, 388] on div "Next" at bounding box center [732, 392] width 19 height 13
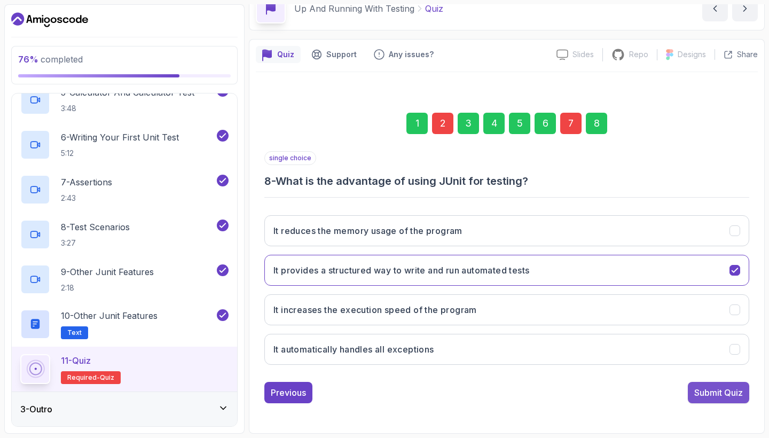
click at [725, 390] on div "Submit Quiz" at bounding box center [718, 392] width 49 height 13
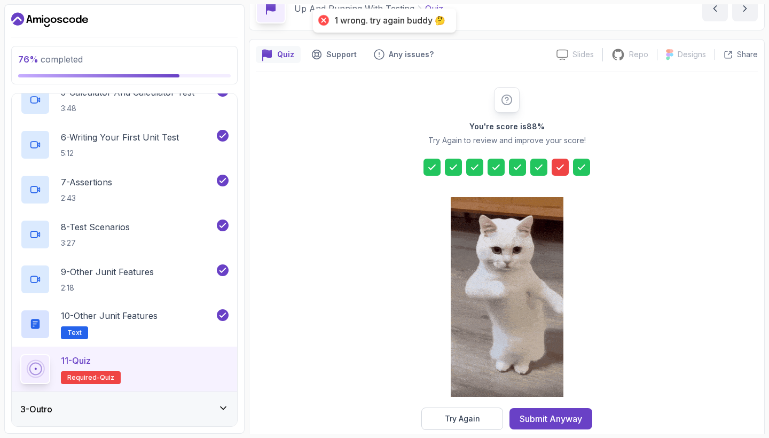
click at [557, 169] on icon at bounding box center [560, 167] width 11 height 11
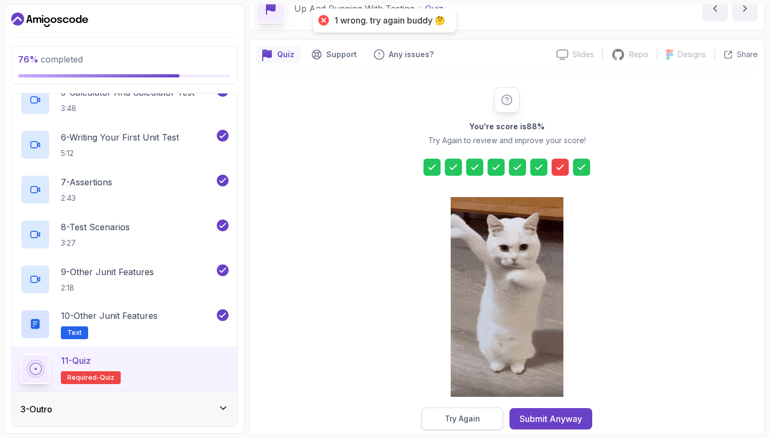
click at [482, 419] on button "Try Again" at bounding box center [462, 418] width 82 height 22
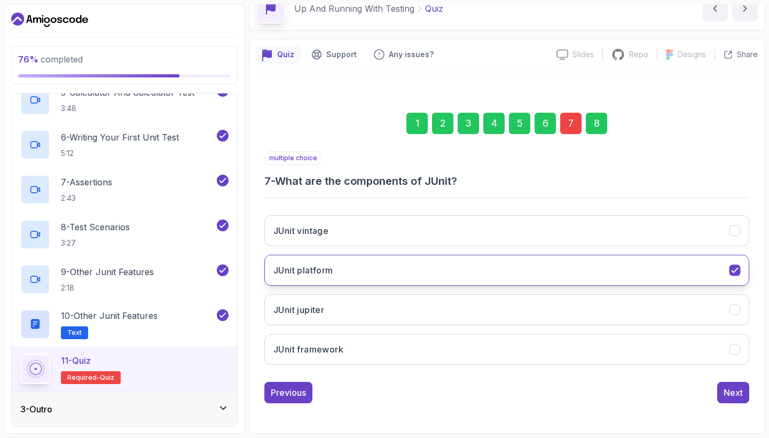
click at [740, 271] on div "JUnit platform" at bounding box center [734, 270] width 11 height 11
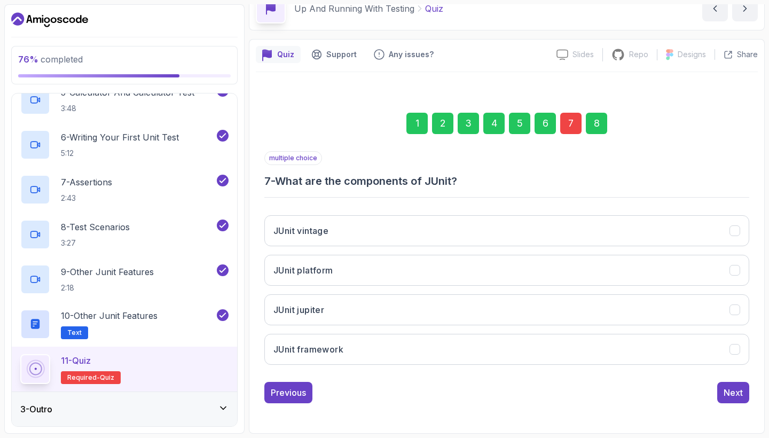
click at [740, 293] on div "JUnit vintage JUnit platform JUnit jupiter JUnit framework" at bounding box center [506, 290] width 485 height 167
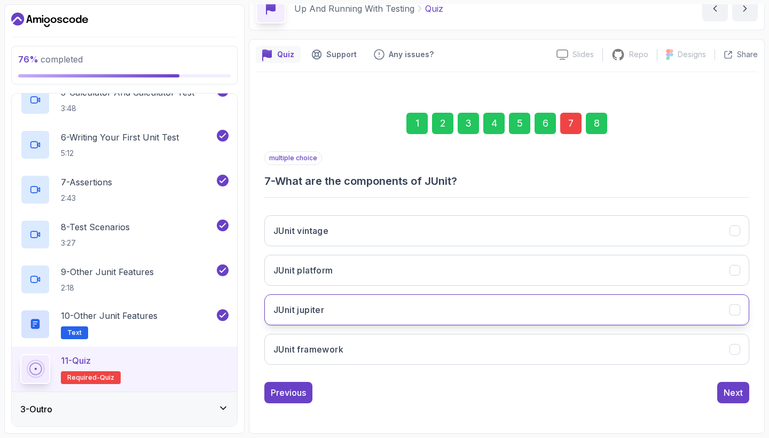
click at [738, 314] on icon "JUnit jupiter" at bounding box center [735, 310] width 10 height 10
click at [727, 395] on div "Next" at bounding box center [732, 392] width 19 height 13
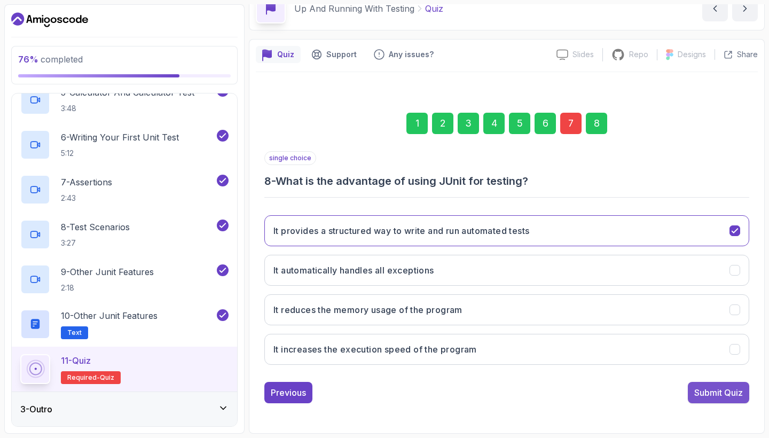
click at [724, 387] on div "Submit Quiz" at bounding box center [718, 392] width 49 height 13
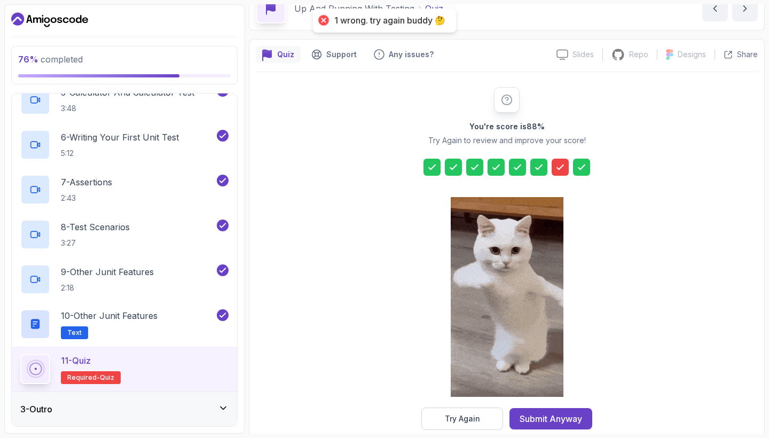
click at [558, 167] on icon at bounding box center [560, 167] width 11 height 11
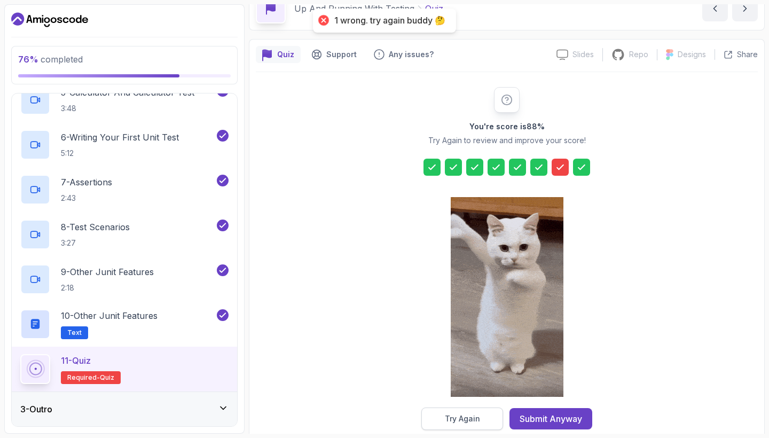
click at [484, 419] on button "Try Again" at bounding box center [462, 418] width 82 height 22
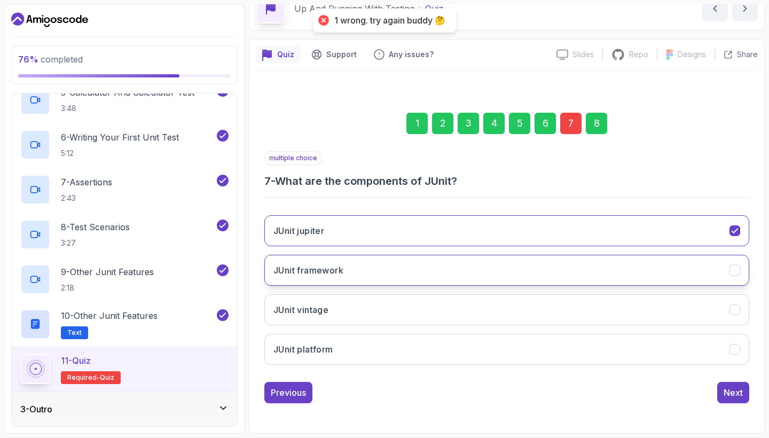
click at [720, 267] on button "JUnit framework" at bounding box center [506, 270] width 485 height 31
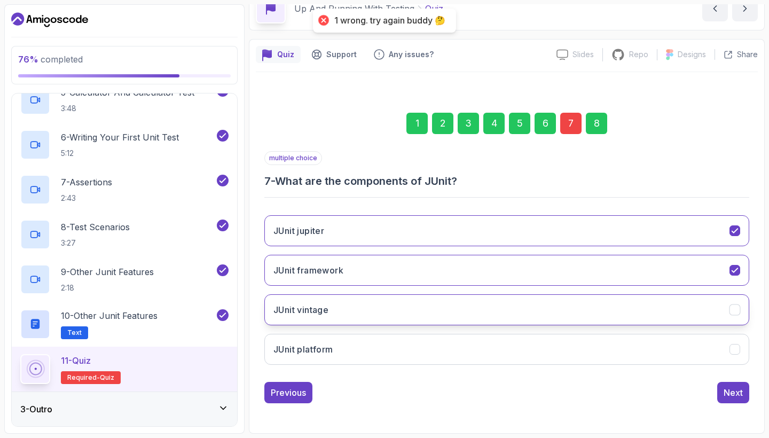
click at [739, 306] on icon "JUnit vintage" at bounding box center [735, 310] width 10 height 10
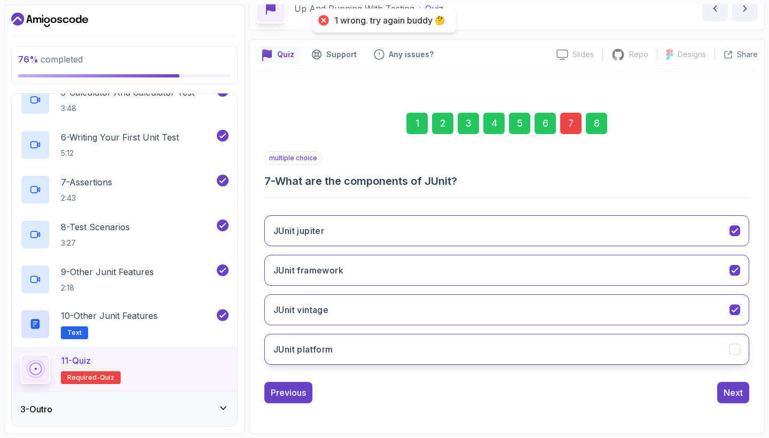
click at [738, 344] on div "JUnit platform" at bounding box center [734, 349] width 11 height 11
click at [732, 385] on button "Next" at bounding box center [733, 392] width 32 height 21
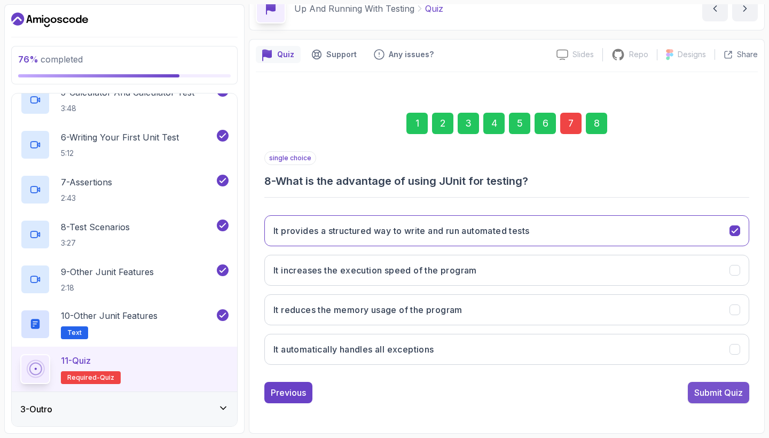
click at [712, 392] on div "Submit Quiz" at bounding box center [718, 392] width 49 height 13
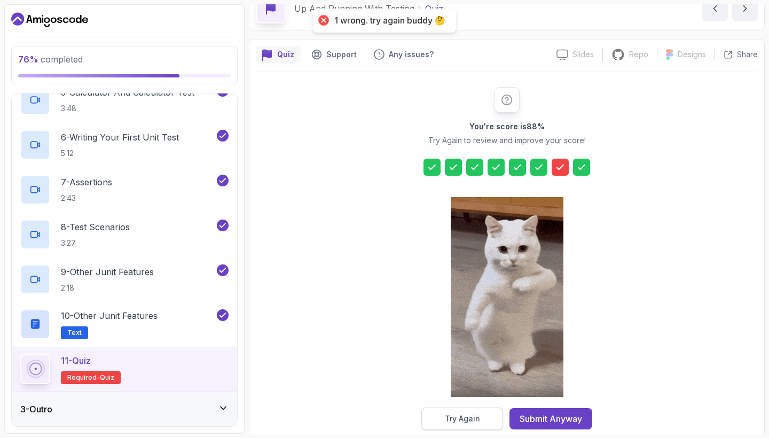
click at [485, 413] on button "Try Again" at bounding box center [462, 418] width 82 height 22
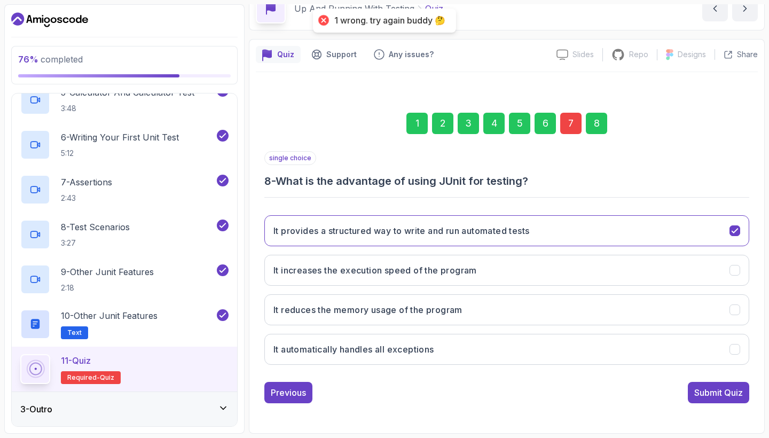
click at [571, 126] on div "7" at bounding box center [570, 123] width 21 height 21
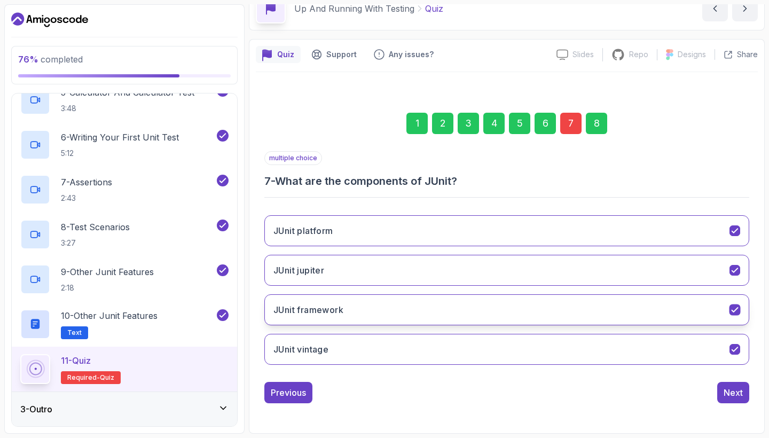
click at [329, 312] on h3 "JUnit framework" at bounding box center [308, 309] width 70 height 13
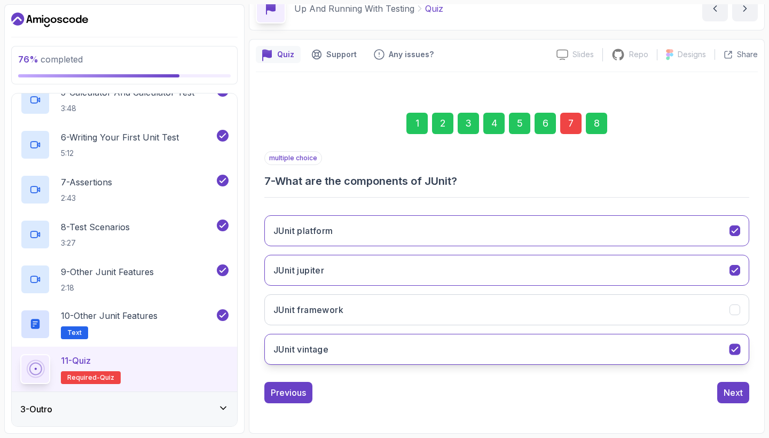
click at [328, 347] on h3 "JUnit vintage" at bounding box center [300, 349] width 55 height 13
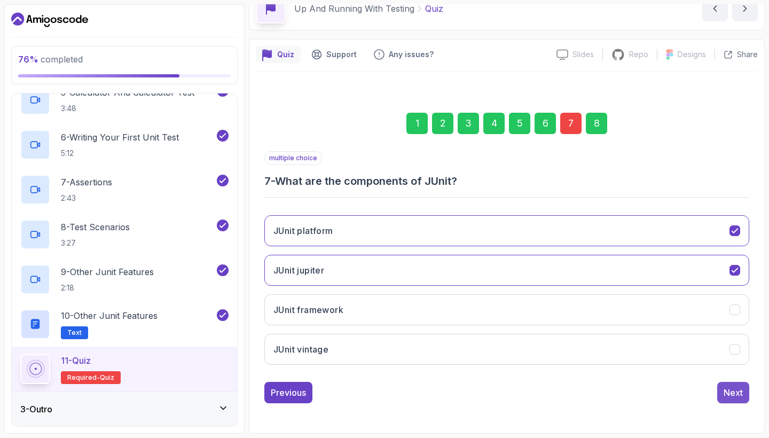
click at [734, 392] on div "Next" at bounding box center [732, 392] width 19 height 13
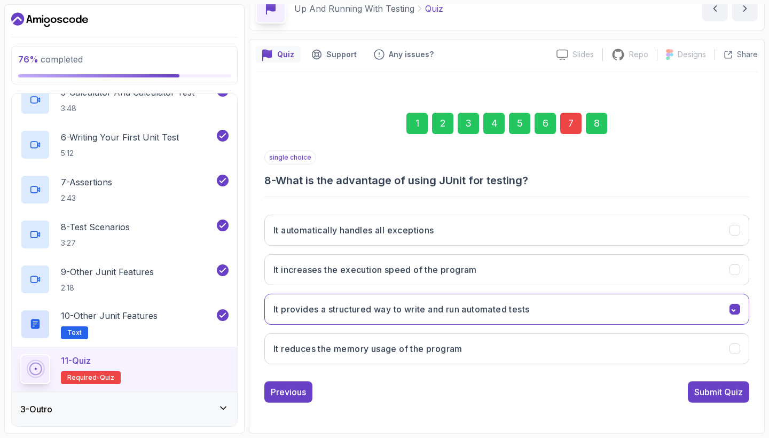
click at [731, 392] on div "Submit Quiz" at bounding box center [718, 391] width 49 height 13
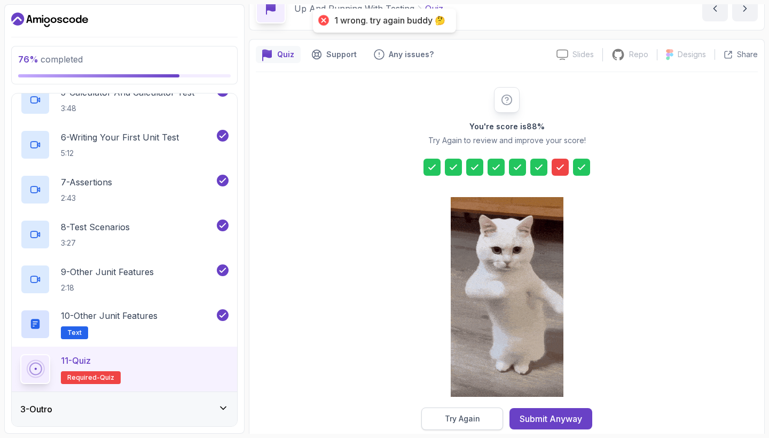
click at [473, 409] on button "Try Again" at bounding box center [462, 418] width 82 height 22
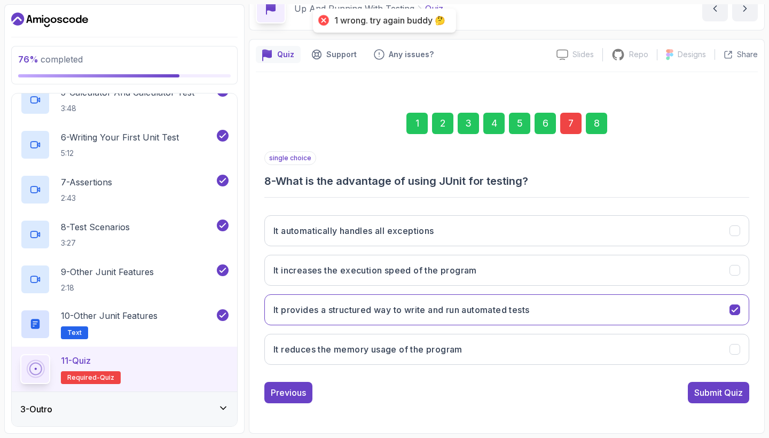
click at [565, 125] on div "7" at bounding box center [570, 123] width 21 height 21
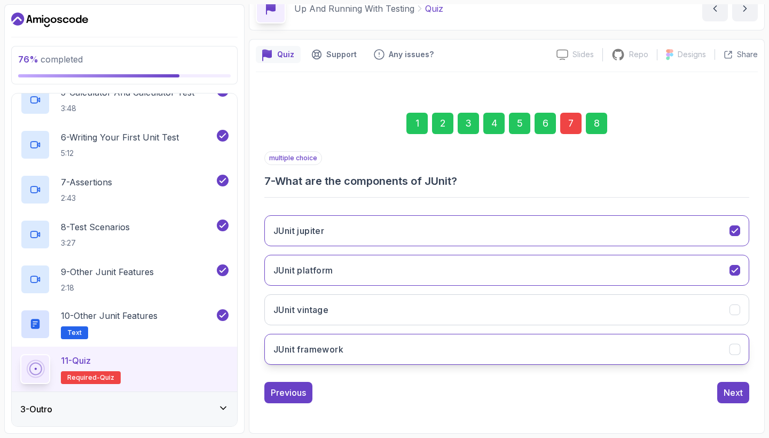
click at [472, 353] on button "JUnit framework" at bounding box center [506, 349] width 485 height 31
click at [720, 398] on button "Next" at bounding box center [733, 392] width 32 height 21
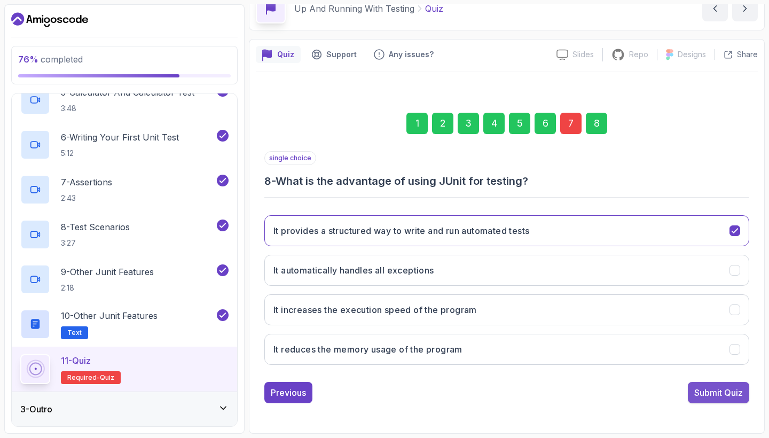
click at [706, 390] on div "Submit Quiz" at bounding box center [718, 392] width 49 height 13
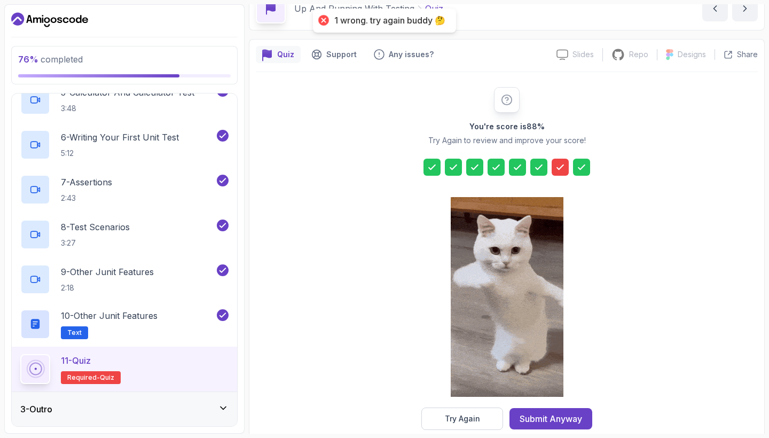
click at [557, 163] on icon at bounding box center [560, 167] width 11 height 11
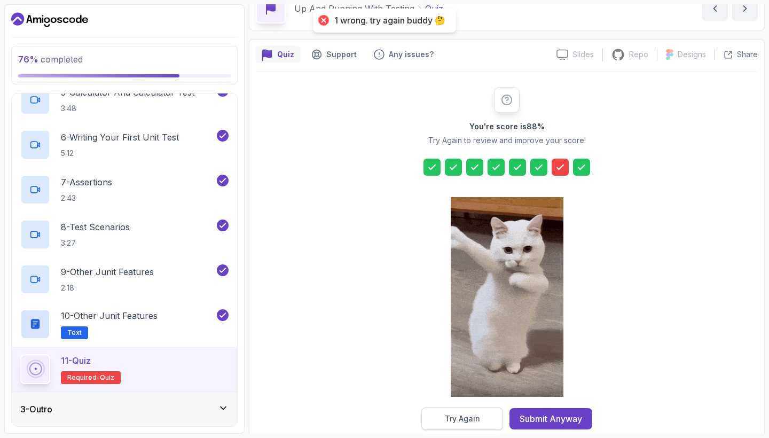
click at [487, 418] on button "Try Again" at bounding box center [462, 418] width 82 height 22
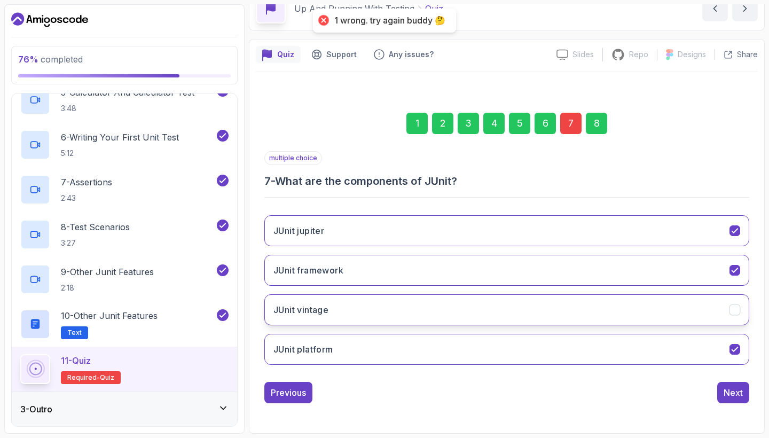
click at [682, 318] on button "JUnit vintage" at bounding box center [506, 309] width 485 height 31
click at [729, 386] on div "Next" at bounding box center [732, 392] width 19 height 13
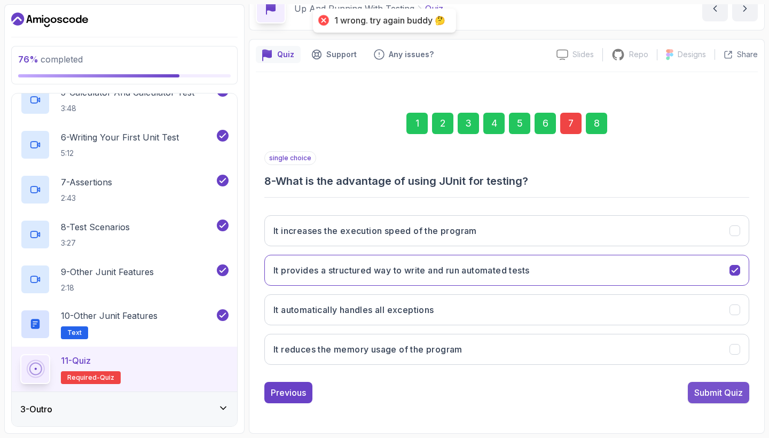
click at [720, 397] on div "Submit Quiz" at bounding box center [718, 392] width 49 height 13
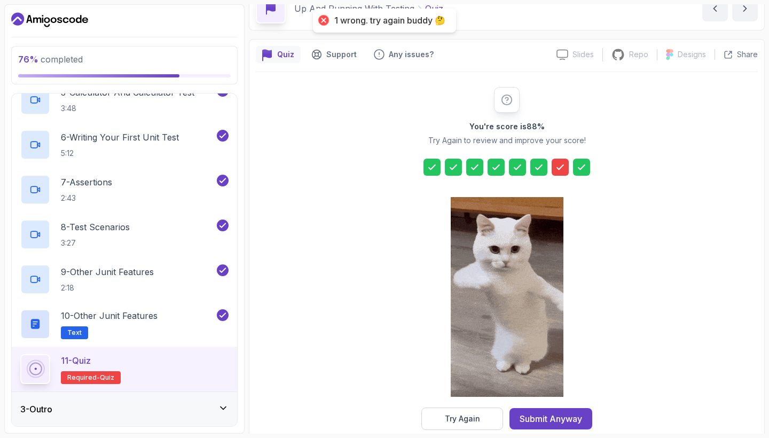
click at [557, 166] on icon at bounding box center [560, 167] width 11 height 11
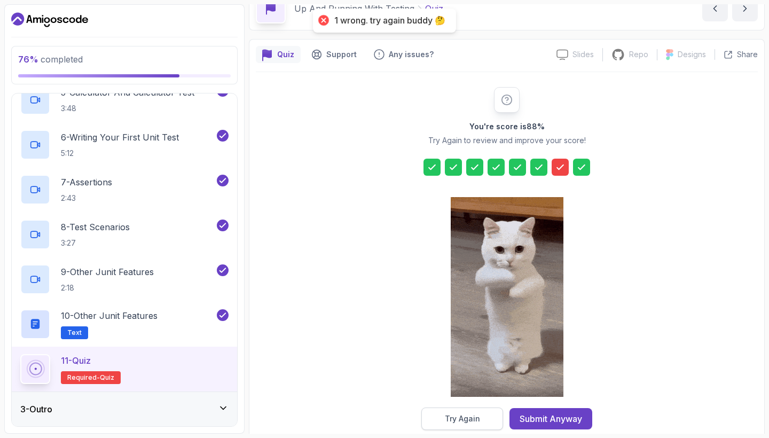
click at [481, 423] on button "Try Again" at bounding box center [462, 418] width 82 height 22
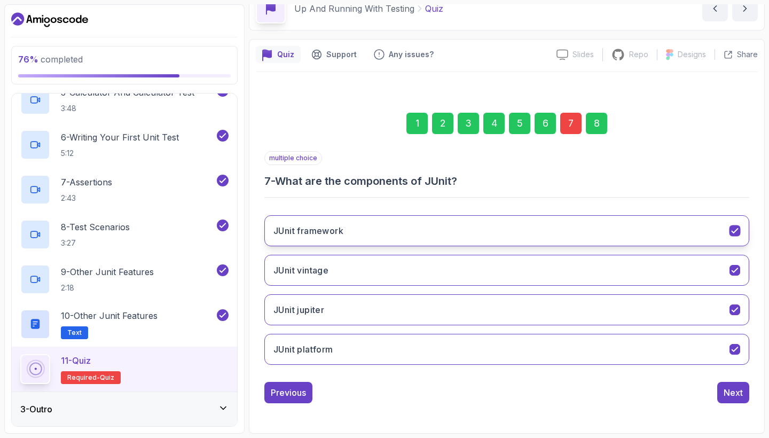
click at [730, 233] on icon "JUnit framework" at bounding box center [735, 231] width 10 height 10
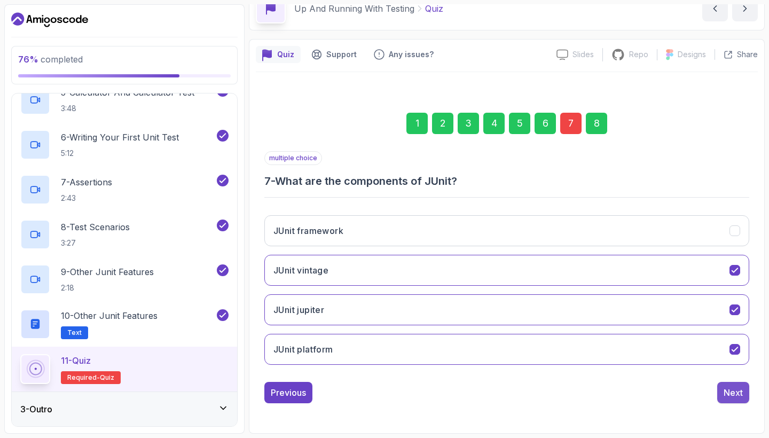
click at [732, 394] on div "Next" at bounding box center [732, 392] width 19 height 13
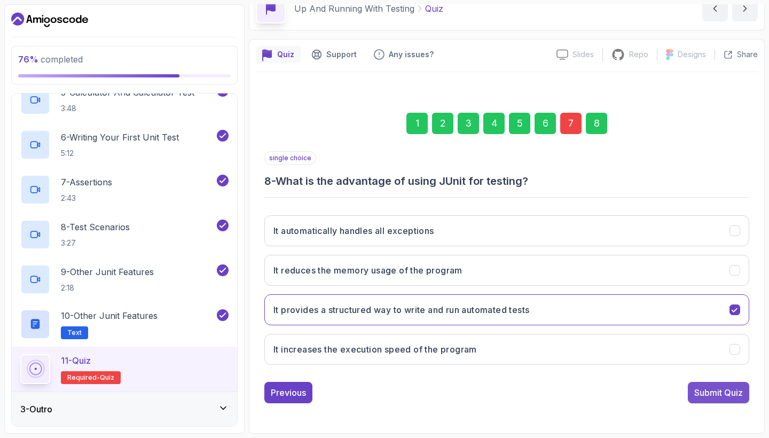
click at [723, 396] on div "Submit Quiz" at bounding box center [718, 392] width 49 height 13
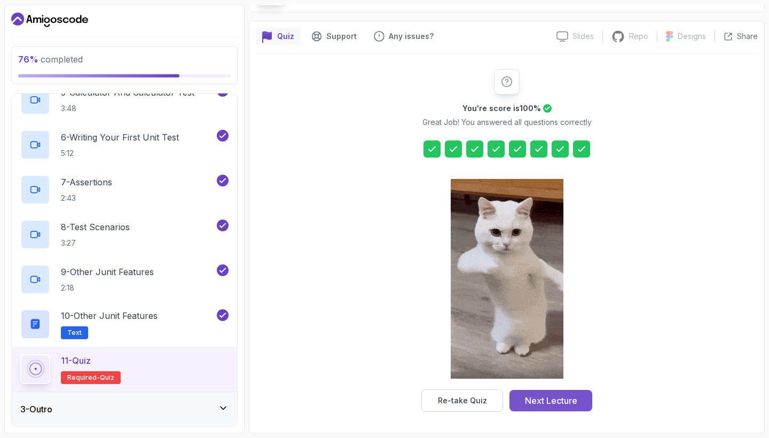
scroll to position [74, 0]
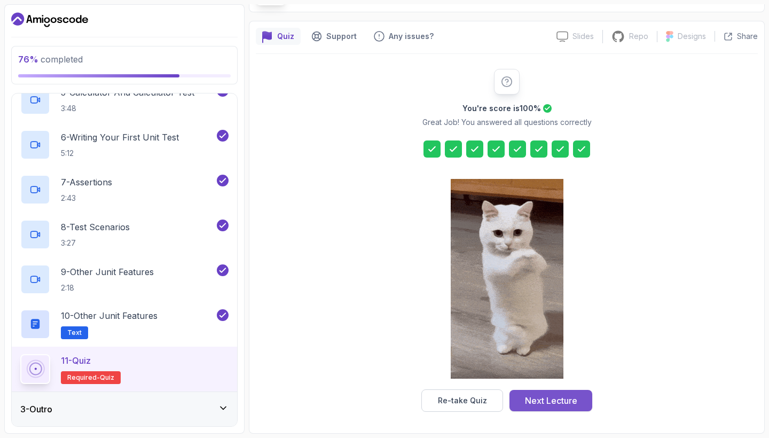
click at [551, 391] on button "Next Lecture" at bounding box center [550, 400] width 83 height 21
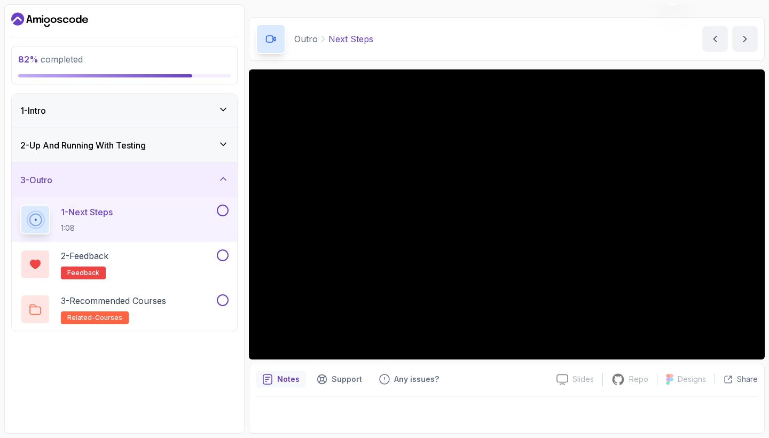
scroll to position [26, 0]
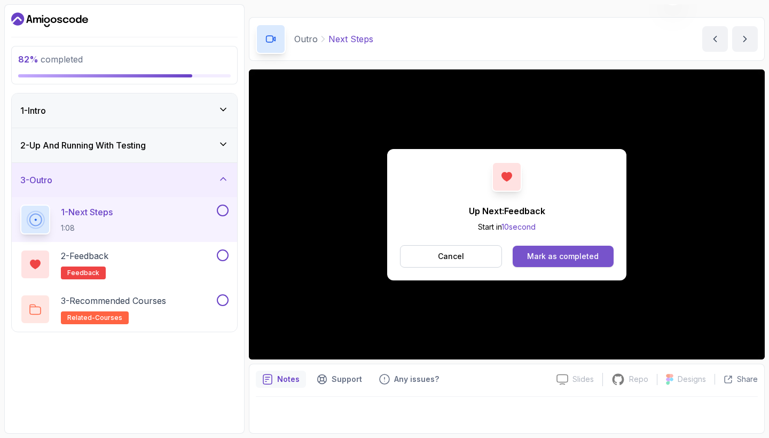
click at [584, 254] on div "Mark as completed" at bounding box center [563, 256] width 72 height 11
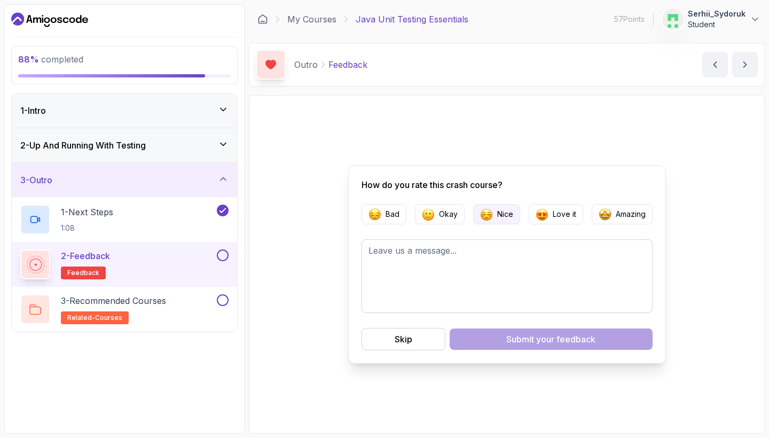
click at [489, 213] on img "button" at bounding box center [486, 214] width 13 height 13
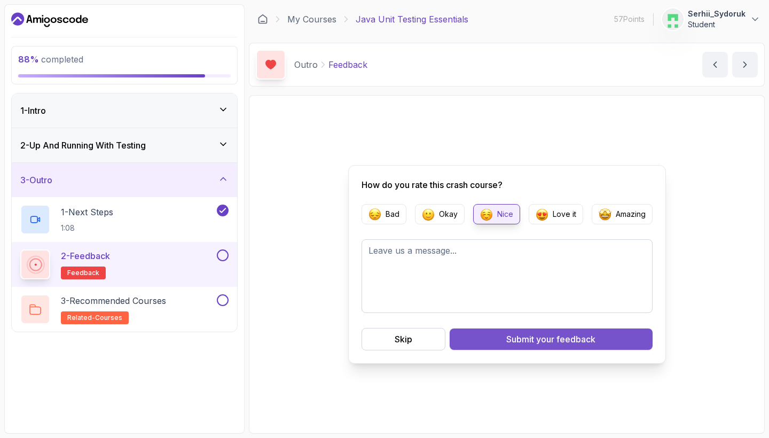
click at [527, 342] on div "Submit your feedback" at bounding box center [550, 338] width 89 height 13
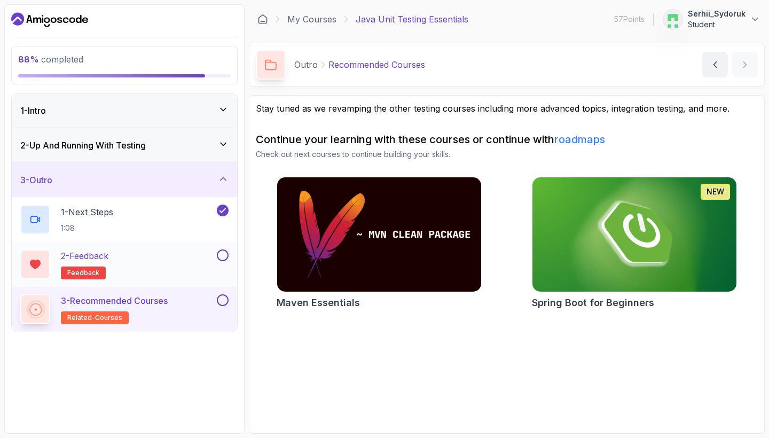
click at [218, 258] on button at bounding box center [223, 255] width 12 height 12
click at [218, 299] on button at bounding box center [223, 300] width 12 height 12
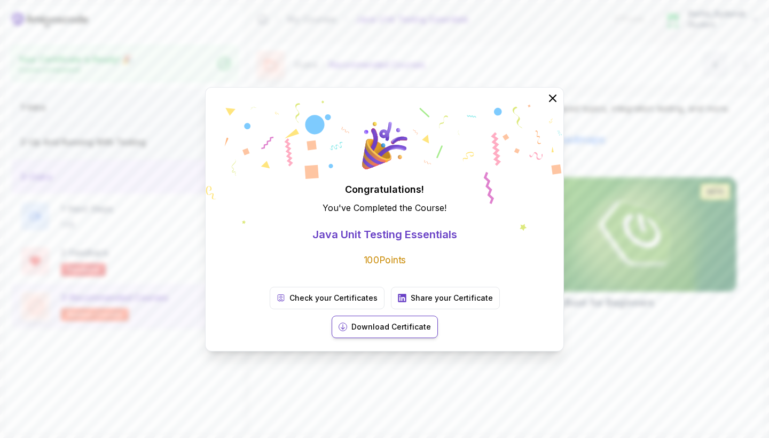
click at [431, 321] on p "Download Certificate" at bounding box center [391, 326] width 80 height 11
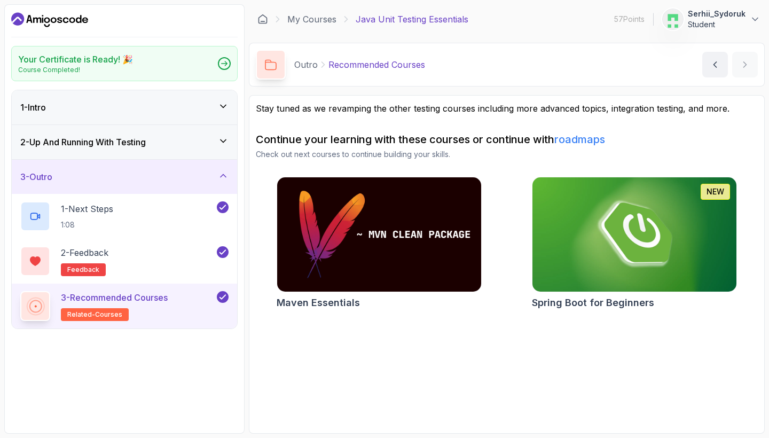
click at [79, 16] on icon "Dashboard" at bounding box center [49, 19] width 77 height 17
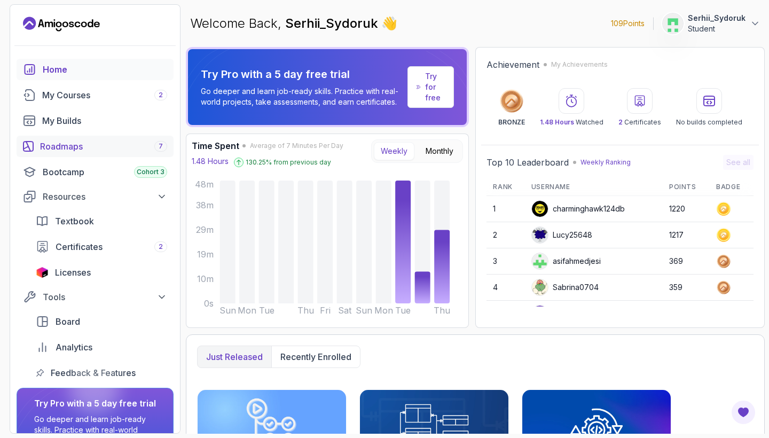
click at [60, 140] on div "Roadmaps 7" at bounding box center [103, 146] width 127 height 13
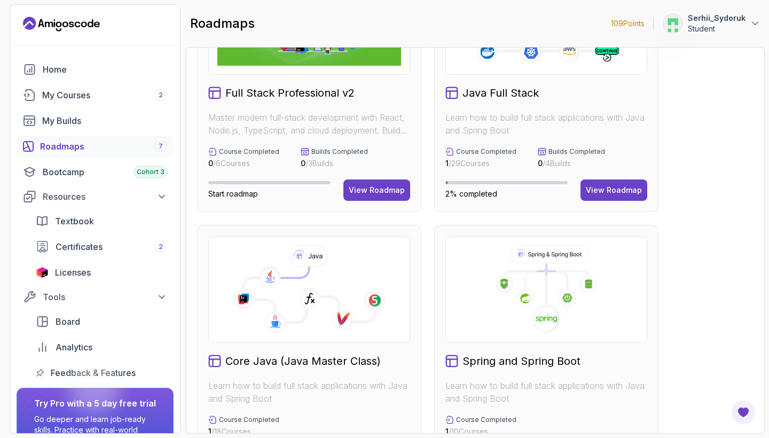
scroll to position [191, 0]
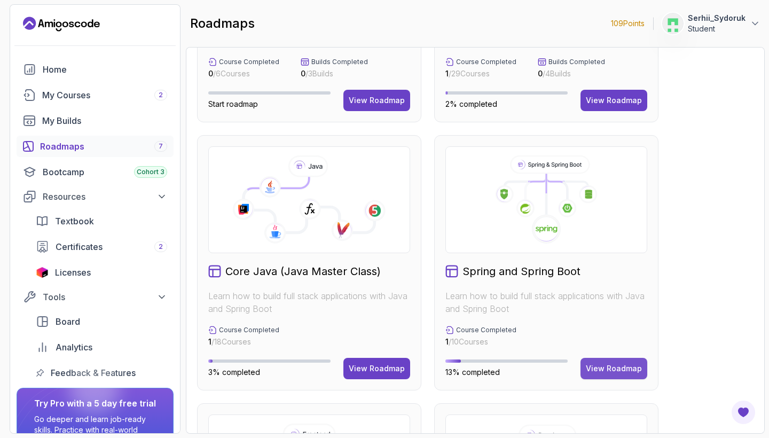
click at [620, 367] on div "View Roadmap" at bounding box center [613, 368] width 56 height 11
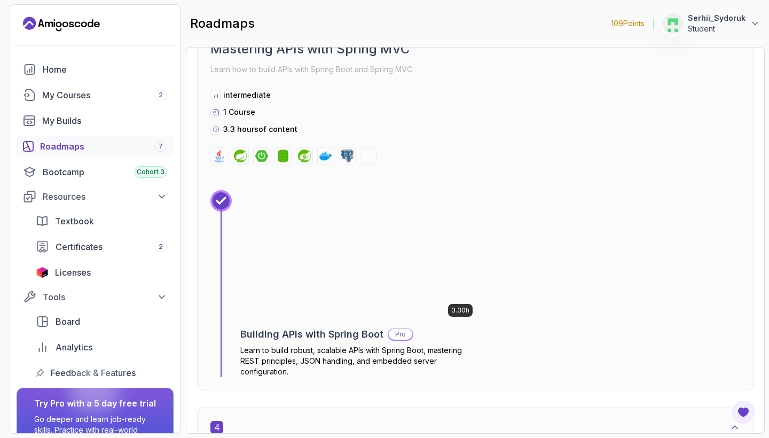
scroll to position [1243, 0]
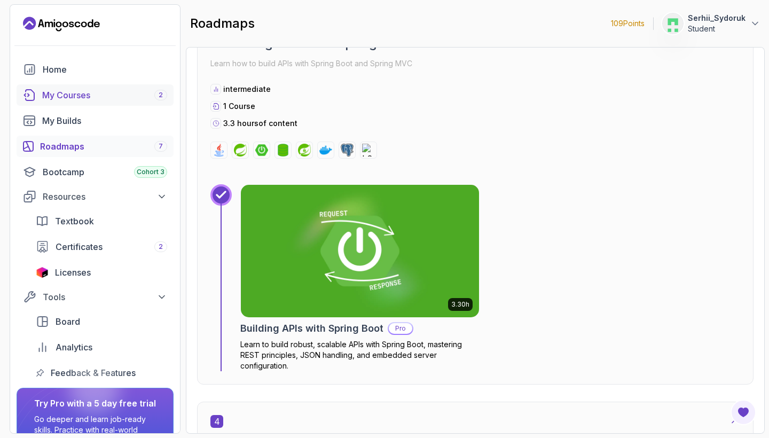
click at [66, 100] on div "My Courses 2" at bounding box center [104, 95] width 125 height 13
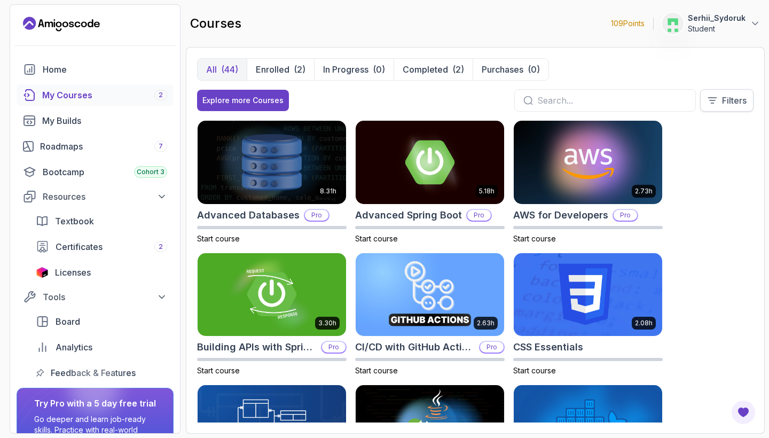
click at [727, 103] on p "Filters" at bounding box center [734, 100] width 25 height 13
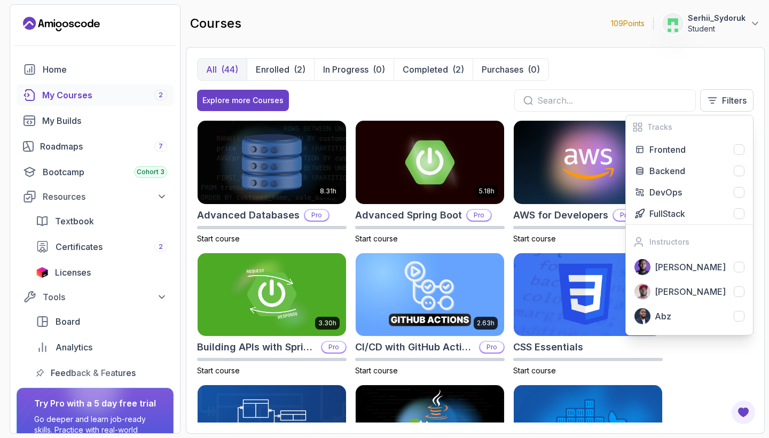
click at [334, 96] on div "Explore more Courses Filters Tracks Frontend Backend DevOps FullStack Instructo…" at bounding box center [475, 100] width 556 height 22
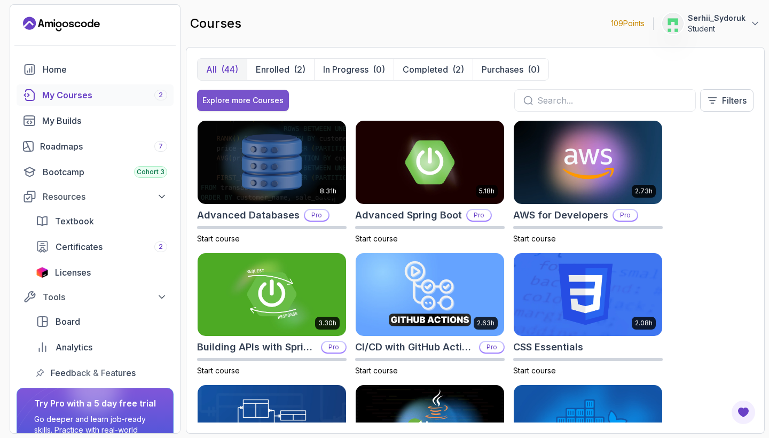
click at [247, 96] on div "Explore more Courses" at bounding box center [242, 100] width 81 height 11
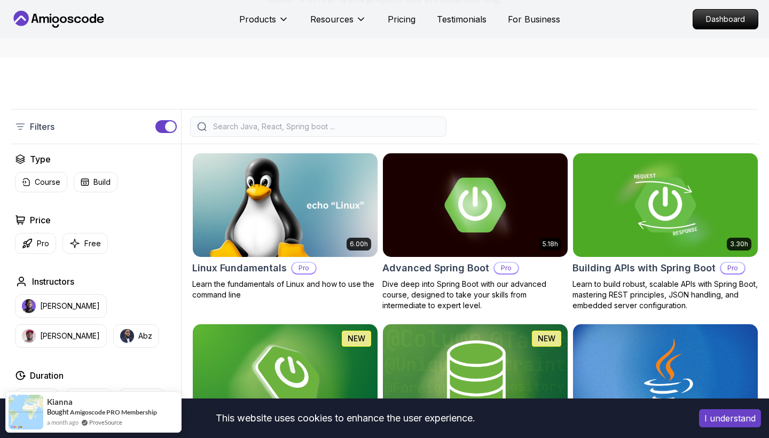
scroll to position [193, 0]
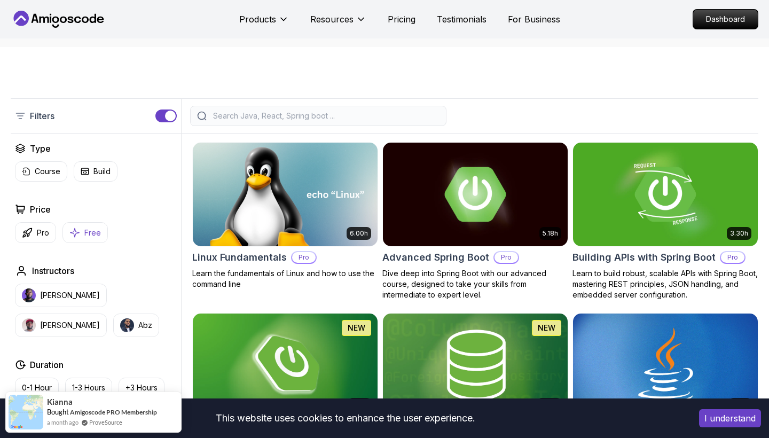
click at [84, 235] on p "Free" at bounding box center [92, 232] width 17 height 11
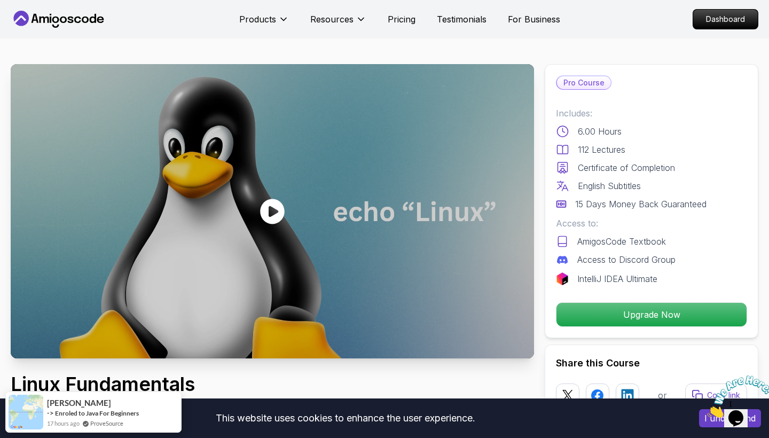
click at [707, 410] on icon "Close" at bounding box center [707, 414] width 0 height 9
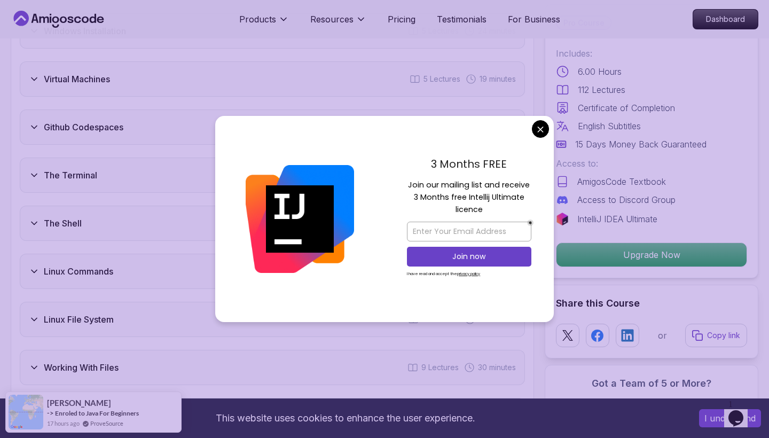
scroll to position [1672, 0]
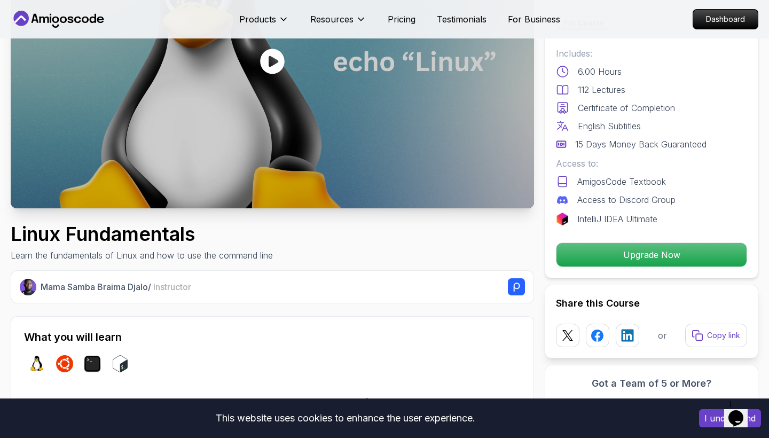
scroll to position [17, 0]
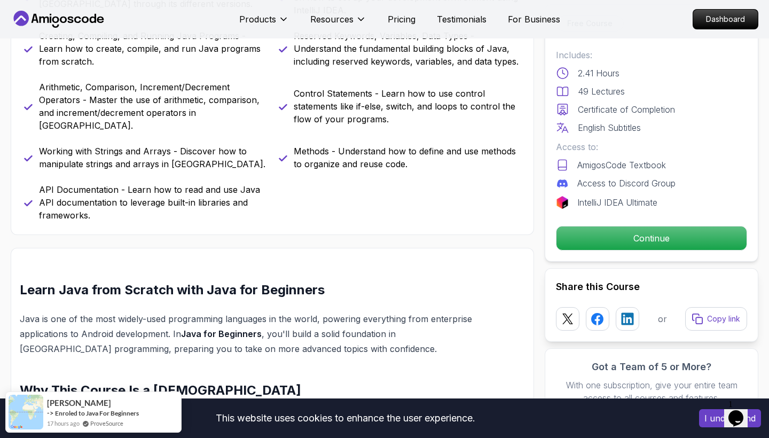
scroll to position [543, 0]
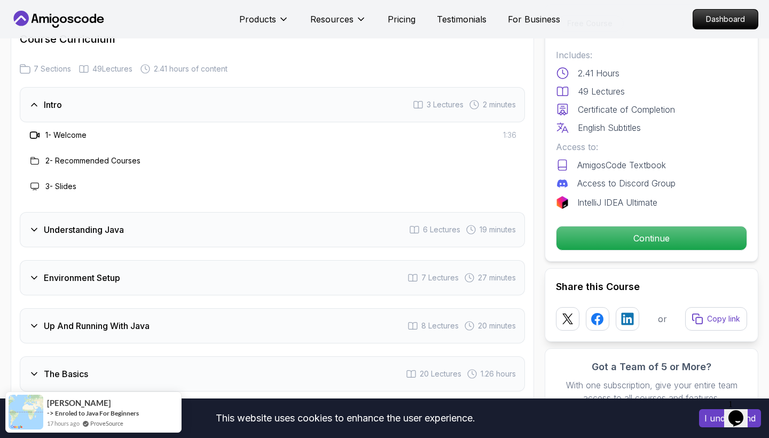
scroll to position [1539, 0]
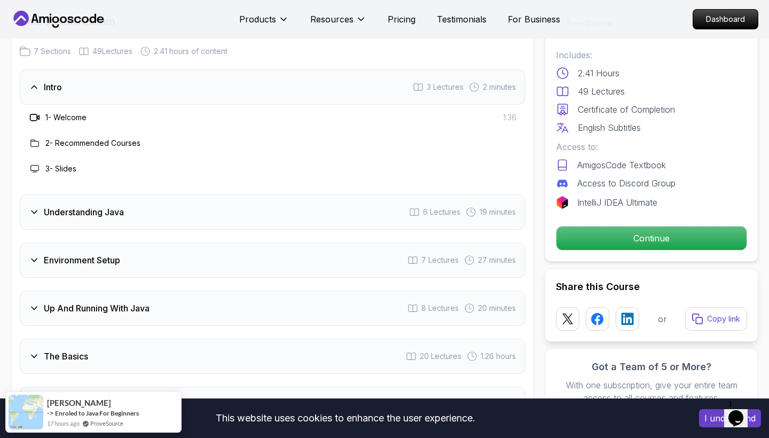
click at [88, 205] on h3 "Understanding Java" at bounding box center [84, 211] width 80 height 13
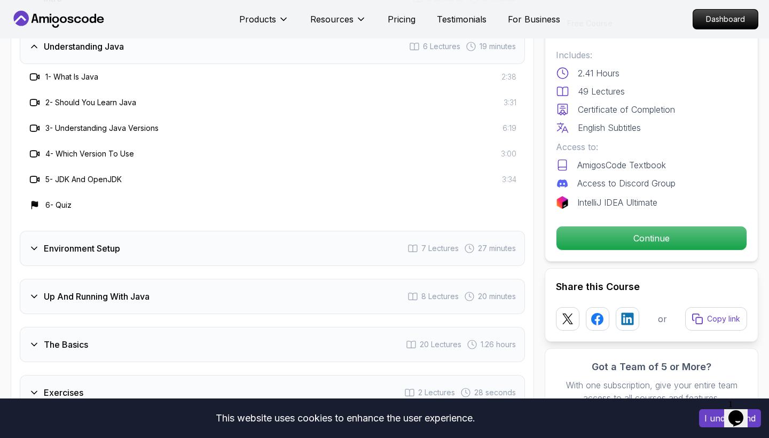
scroll to position [1646, 0]
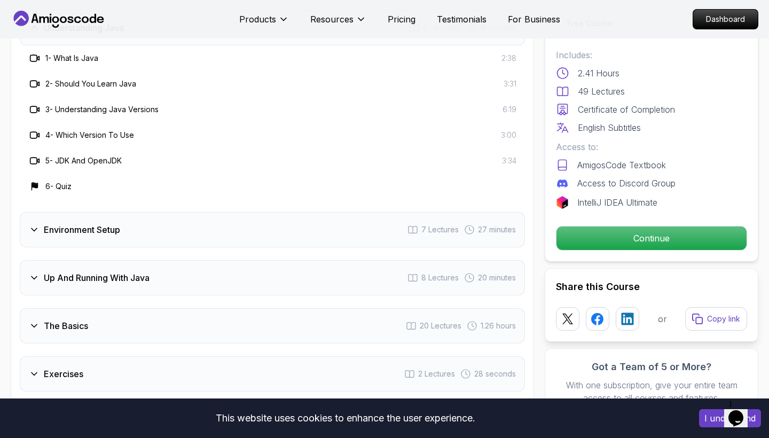
click at [94, 223] on h3 "Environment Setup" at bounding box center [82, 229] width 76 height 13
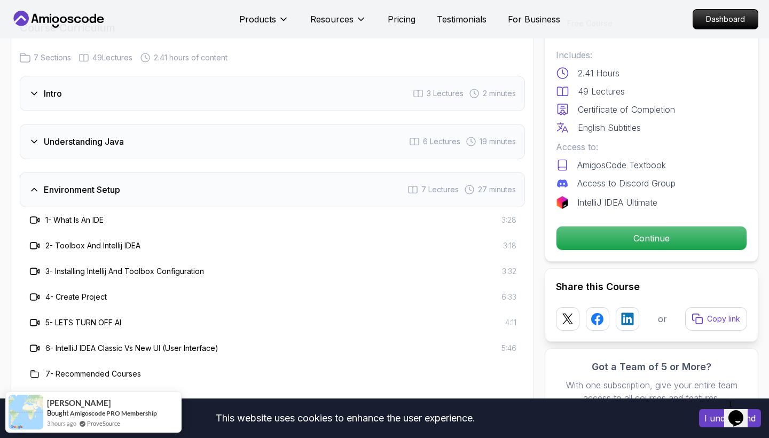
scroll to position [1488, 0]
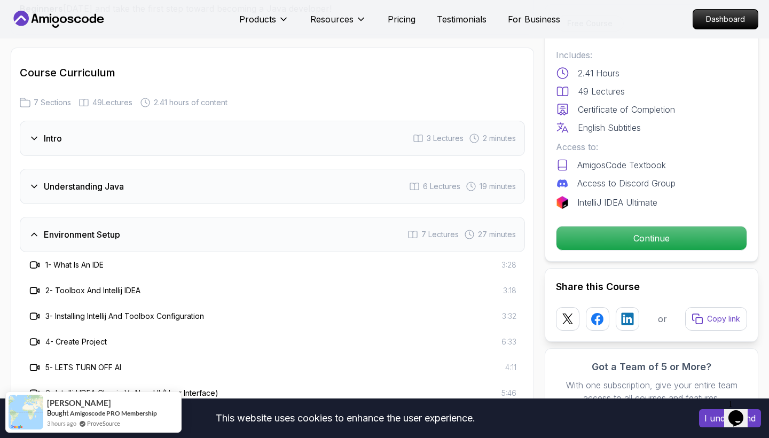
click at [108, 169] on div "Understanding Java 6 Lectures 19 minutes" at bounding box center [272, 186] width 505 height 35
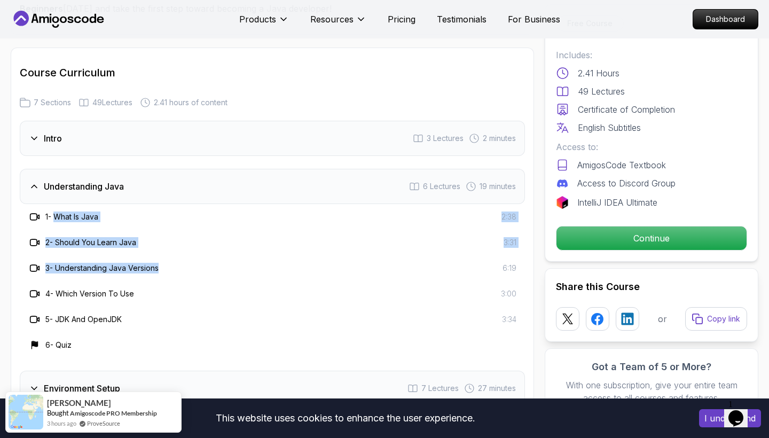
drag, startPoint x: 57, startPoint y: 175, endPoint x: 180, endPoint y: 230, distance: 134.5
click at [180, 230] on div "1 - What Is Java 2:38 2 - Should You Learn Java 3:31 3 - Understanding Java Ver…" at bounding box center [272, 281] width 505 height 154
click at [174, 262] on div "3 - Understanding Java Versions 6:19" at bounding box center [272, 268] width 488 height 13
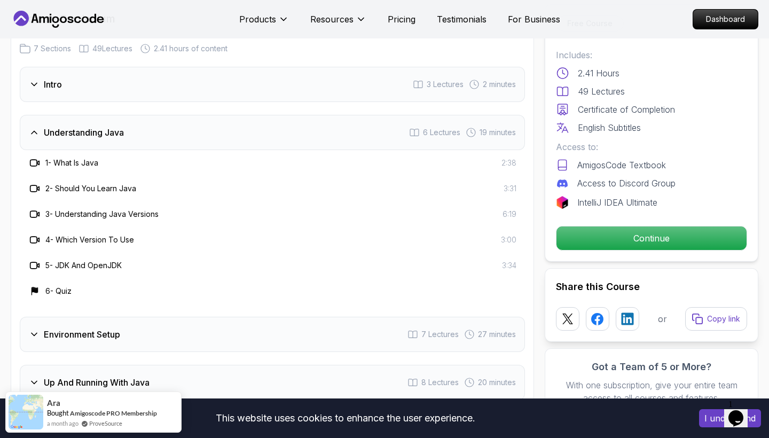
scroll to position [1542, 0]
click at [97, 316] on div "Environment Setup 7 Lectures 27 minutes" at bounding box center [272, 333] width 505 height 35
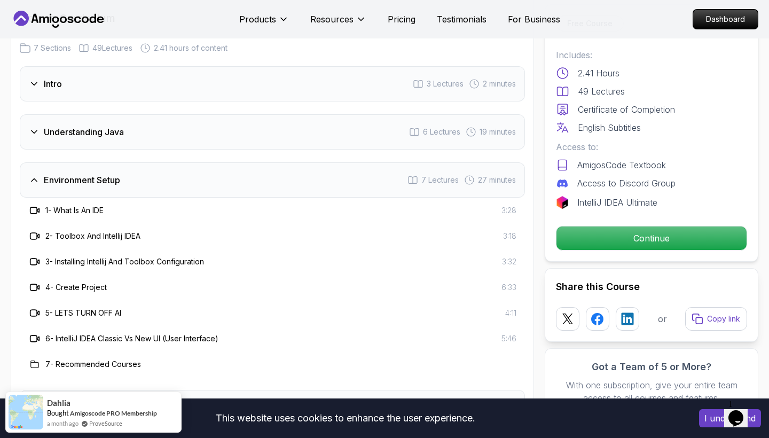
scroll to position [1611, 0]
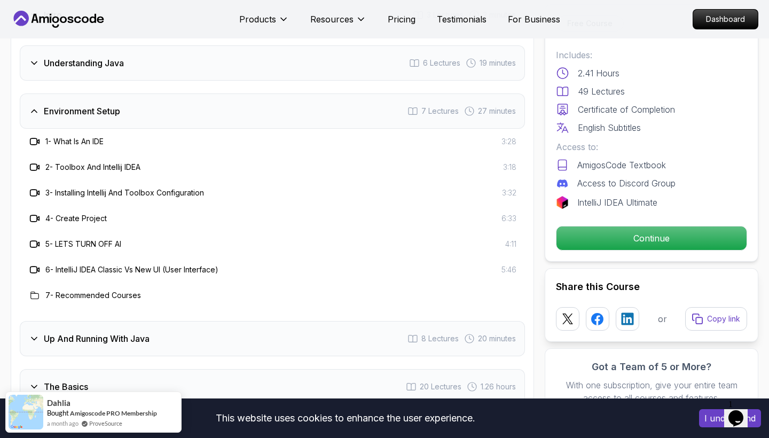
click at [136, 321] on div "Up And Running With Java 8 Lectures 20 minutes" at bounding box center [272, 338] width 505 height 35
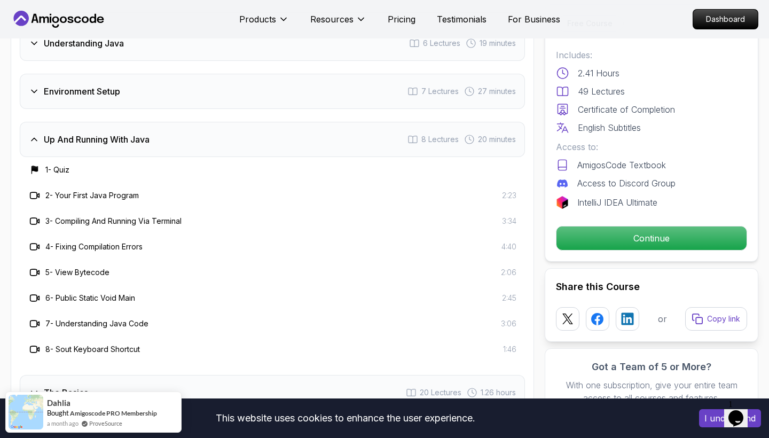
scroll to position [1630, 0]
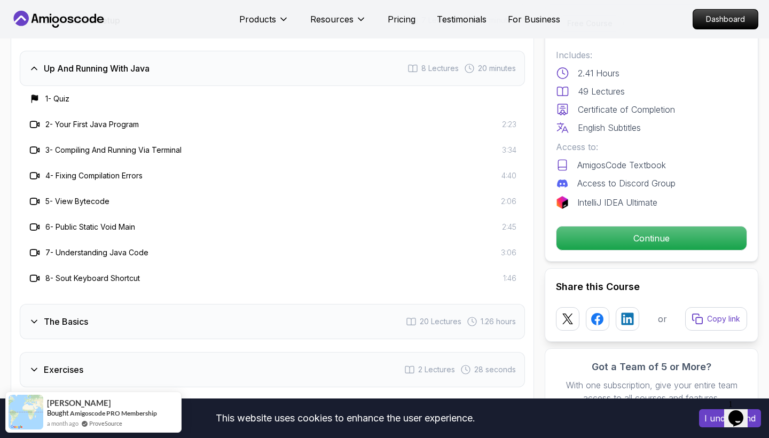
click at [66, 304] on div "The Basics 20 Lectures 1.26 hours" at bounding box center [272, 321] width 505 height 35
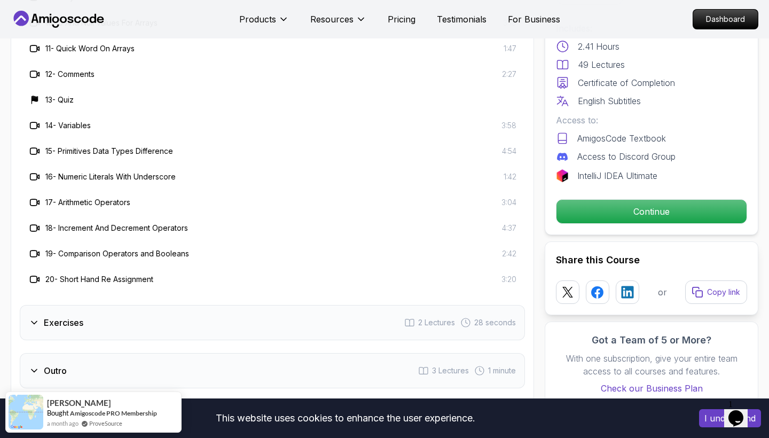
scroll to position [2061, 0]
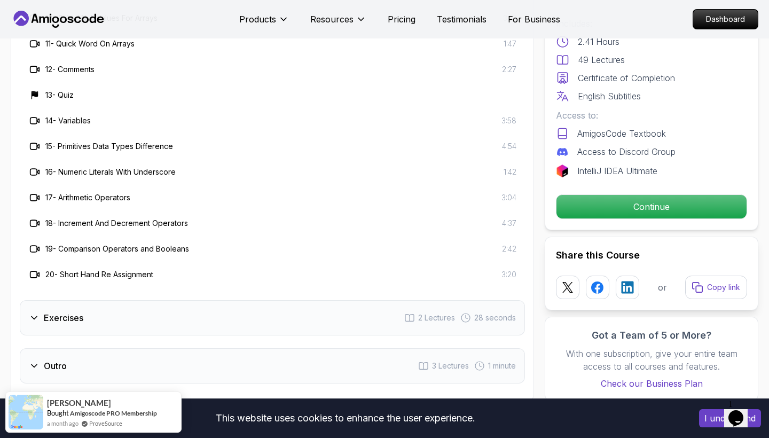
click at [91, 300] on div "Exercises 2 Lectures 28 seconds" at bounding box center [272, 317] width 505 height 35
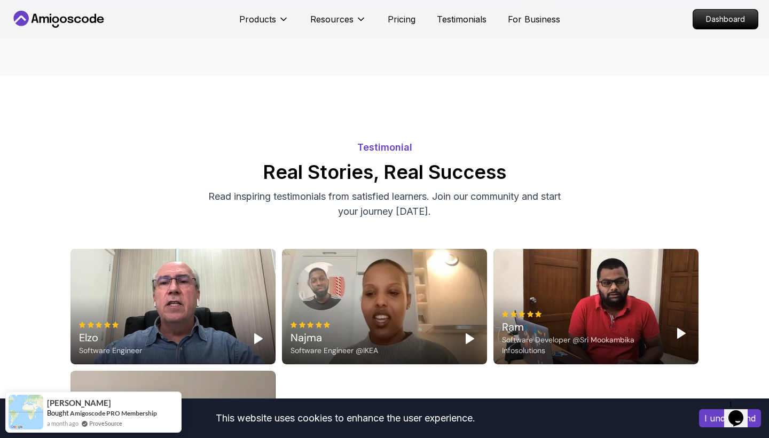
scroll to position [2049, 0]
